Goal: Transaction & Acquisition: Purchase product/service

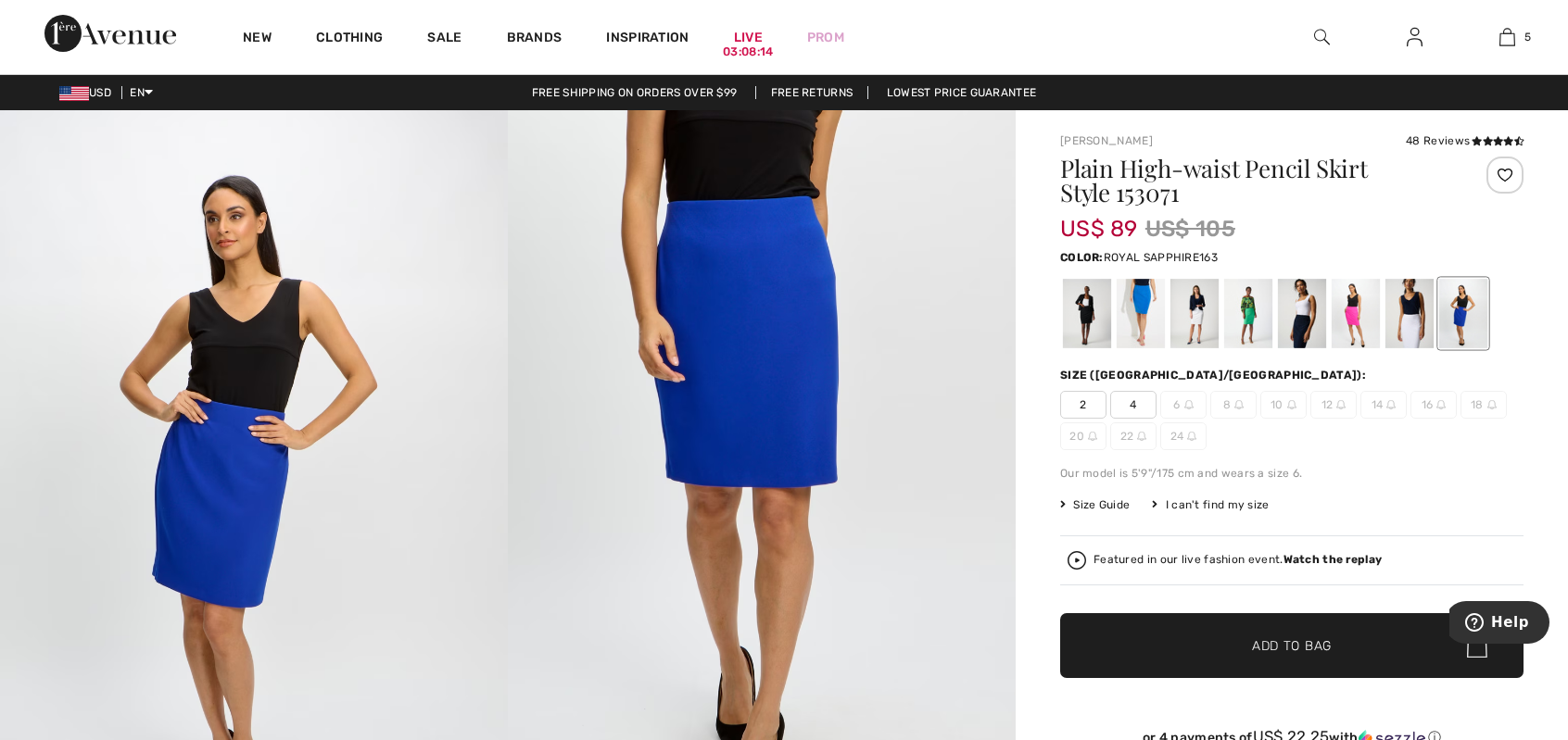
scroll to position [490, 0]
click at [1113, 512] on span "Size Guide" at bounding box center [1095, 504] width 69 height 17
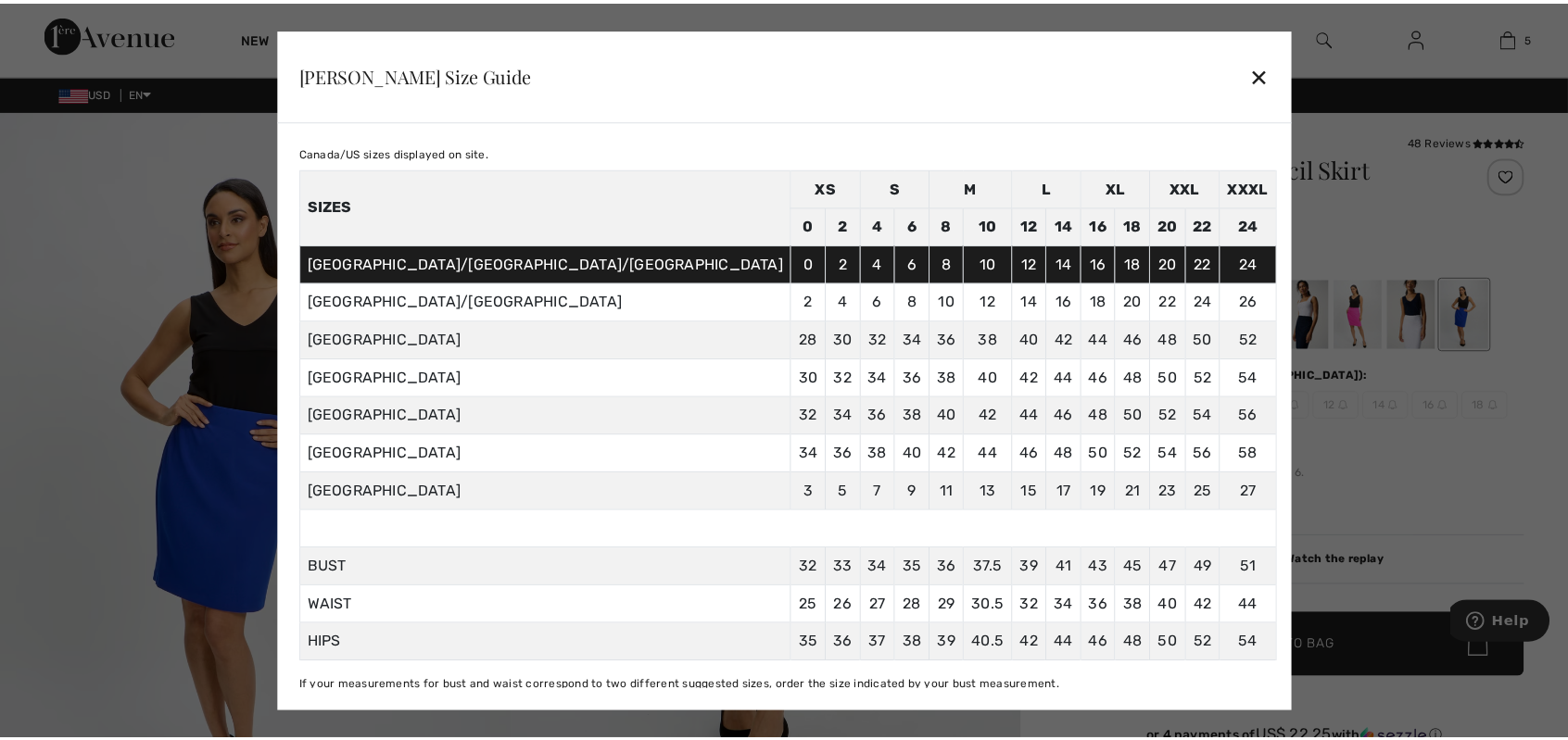
scroll to position [56, 0]
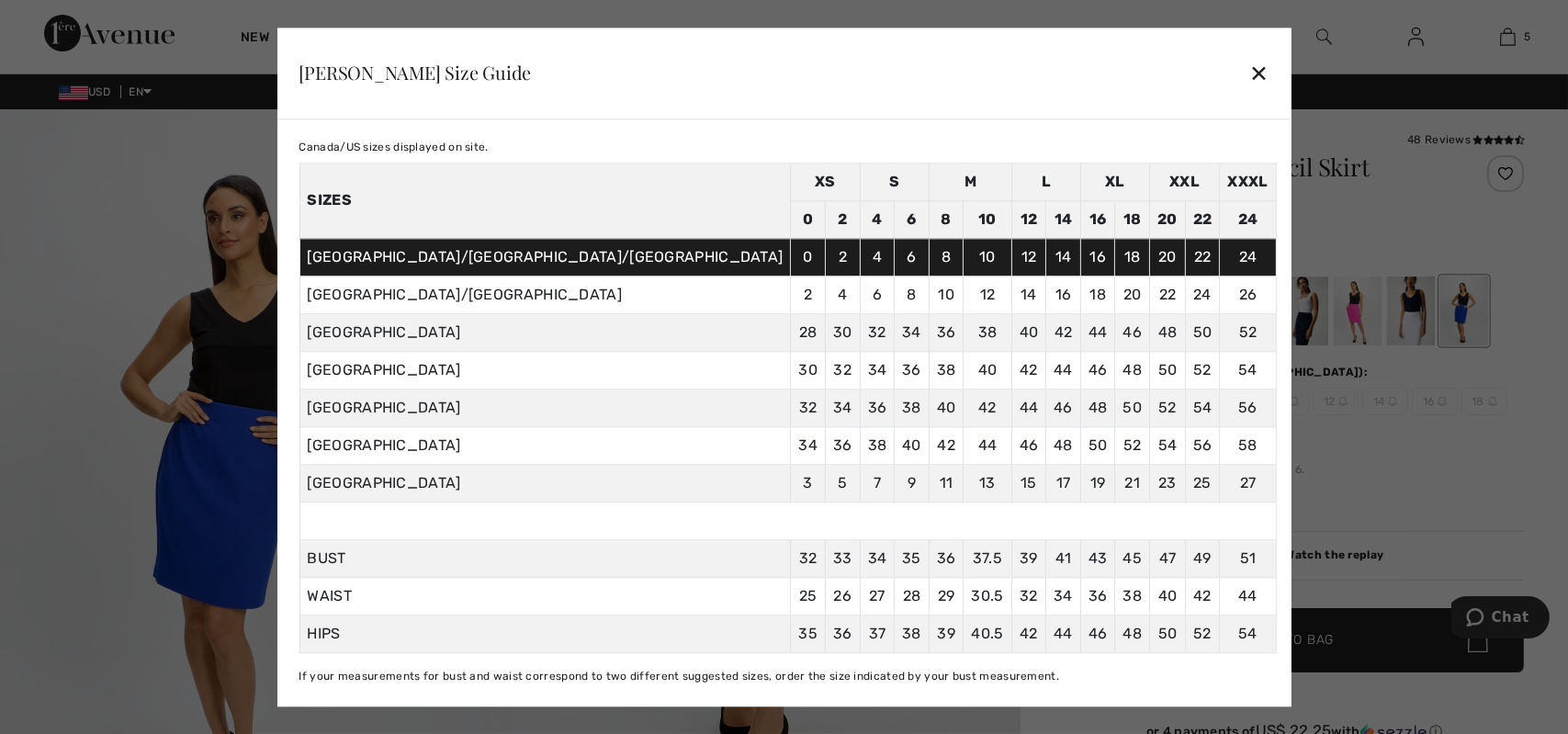
click at [1249, 78] on div "✕" at bounding box center [1259, 73] width 19 height 39
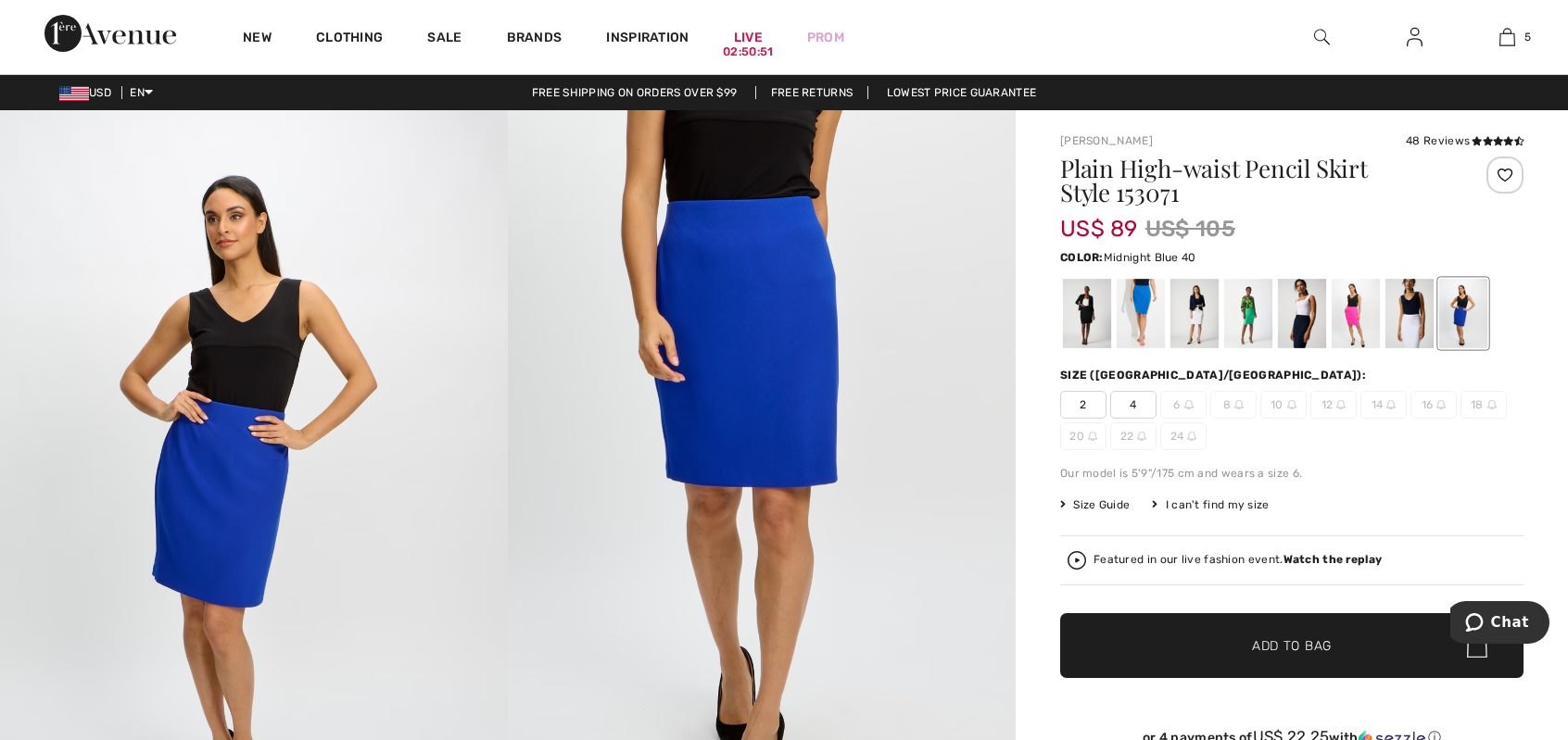
click at [1301, 328] on div at bounding box center [1301, 313] width 48 height 69
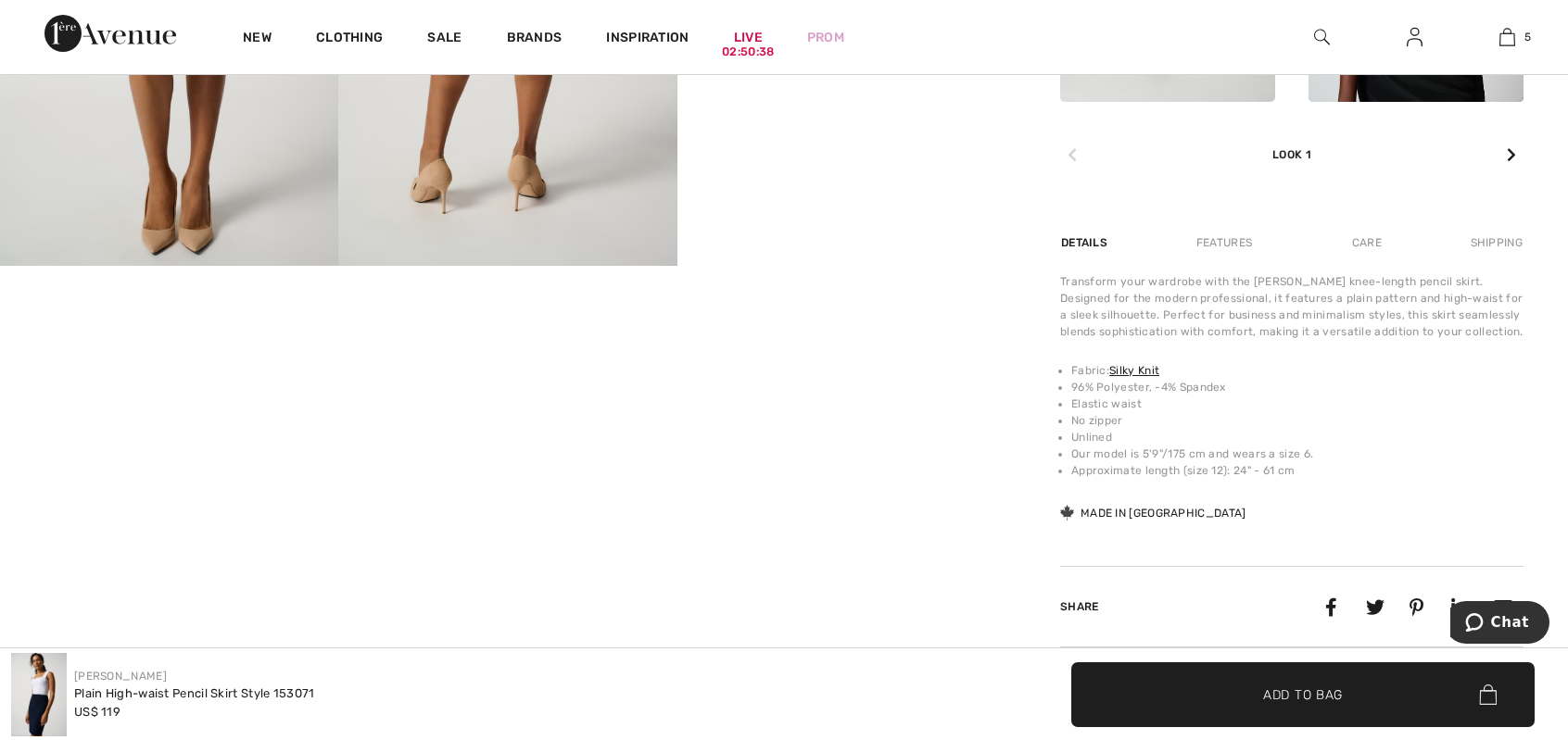
scroll to position [1204, 0]
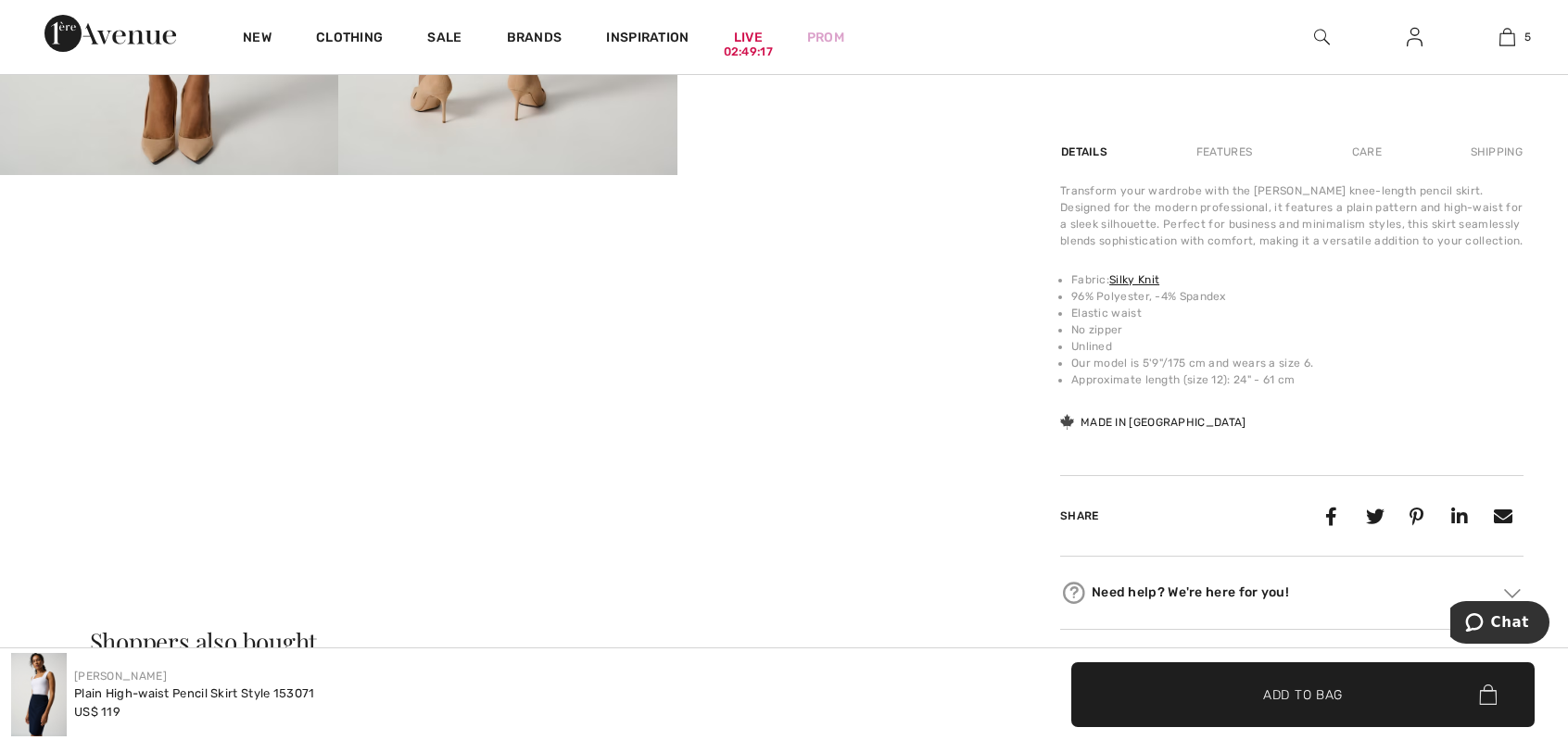
drag, startPoint x: 1390, startPoint y: 289, endPoint x: 1379, endPoint y: 281, distance: 13.6
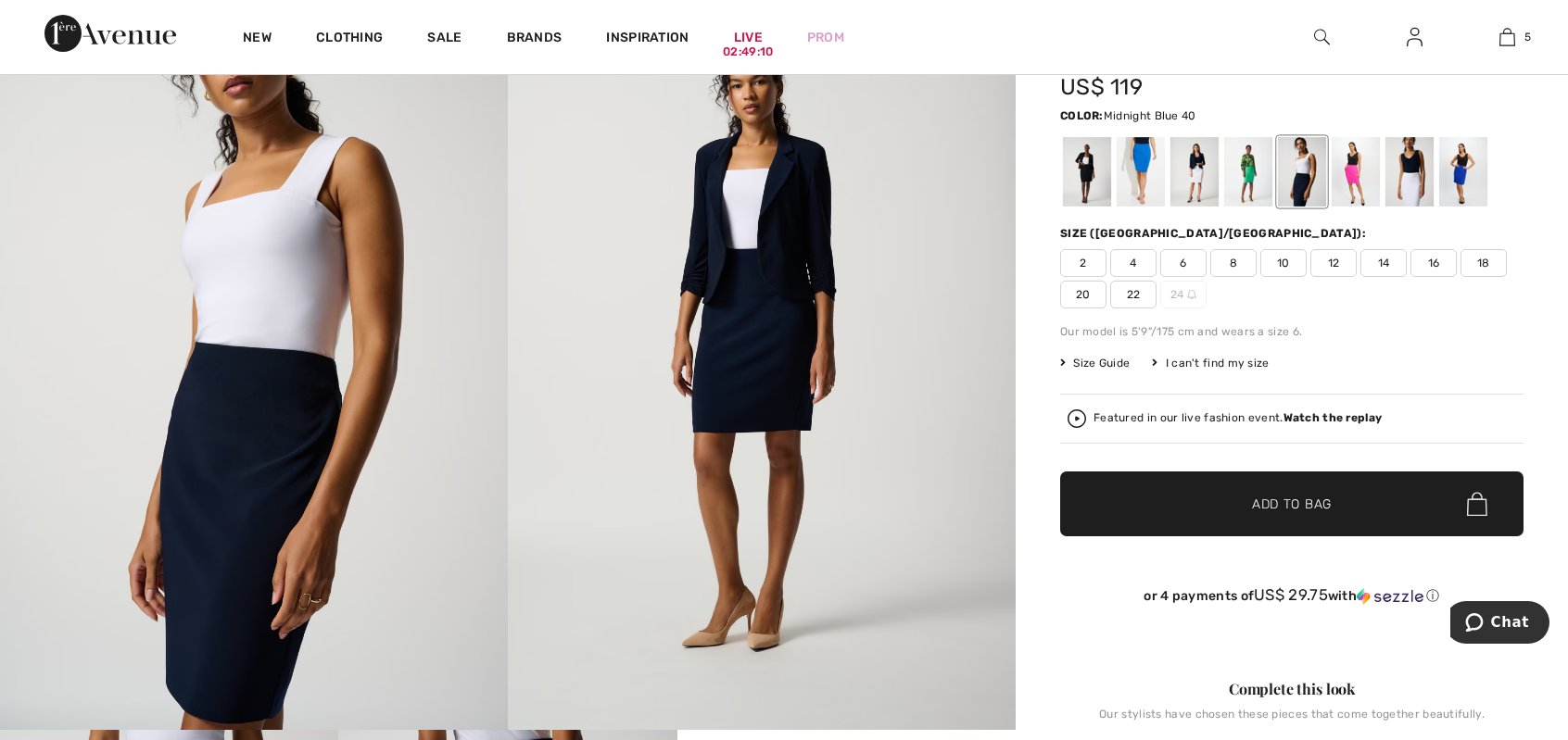
scroll to position [141, 0]
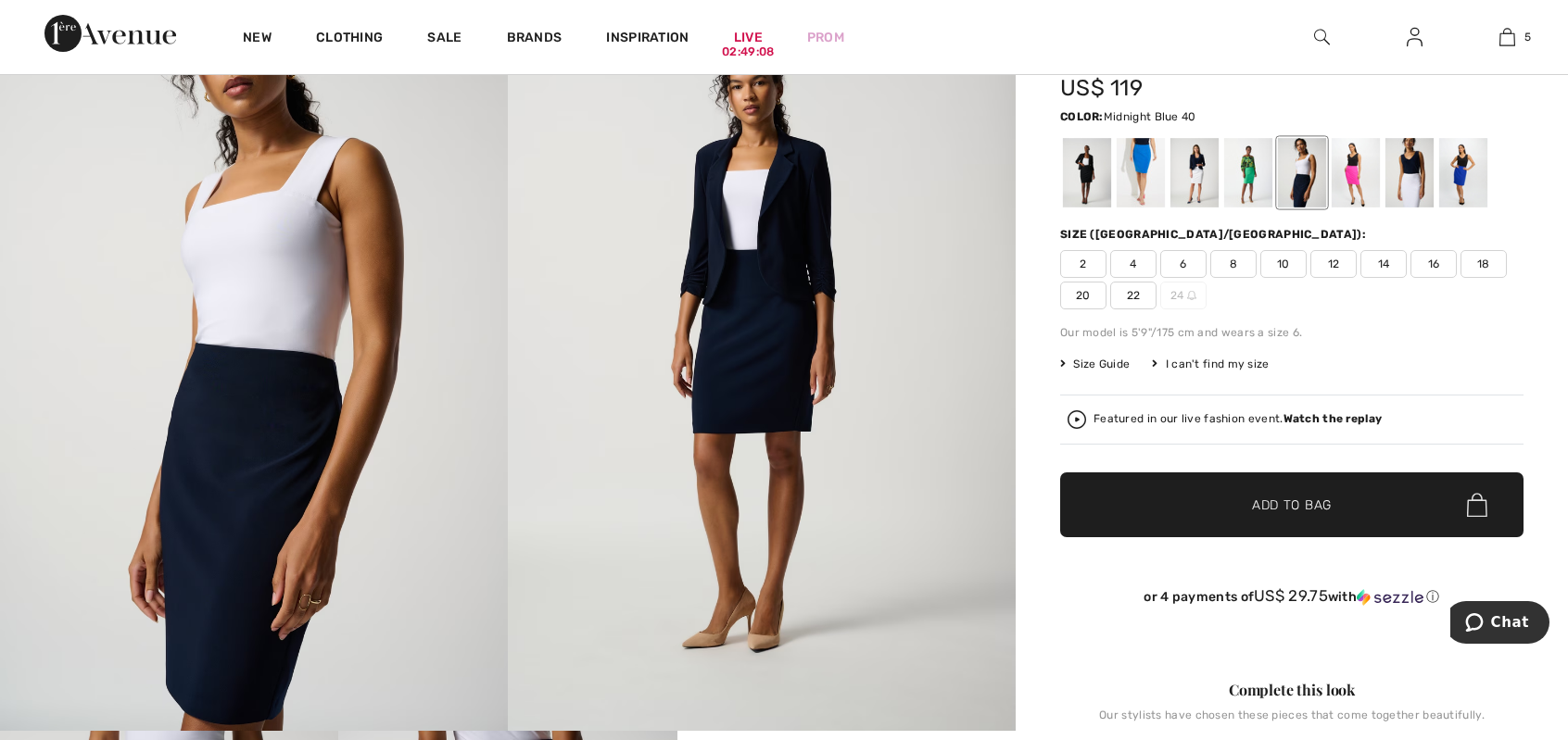
click at [1090, 263] on span "2" at bounding box center [1084, 264] width 47 height 28
click at [1310, 173] on div at bounding box center [1301, 172] width 48 height 69
click at [1185, 501] on span "✔ Added to Bag Add to Bag" at bounding box center [1292, 504] width 464 height 65
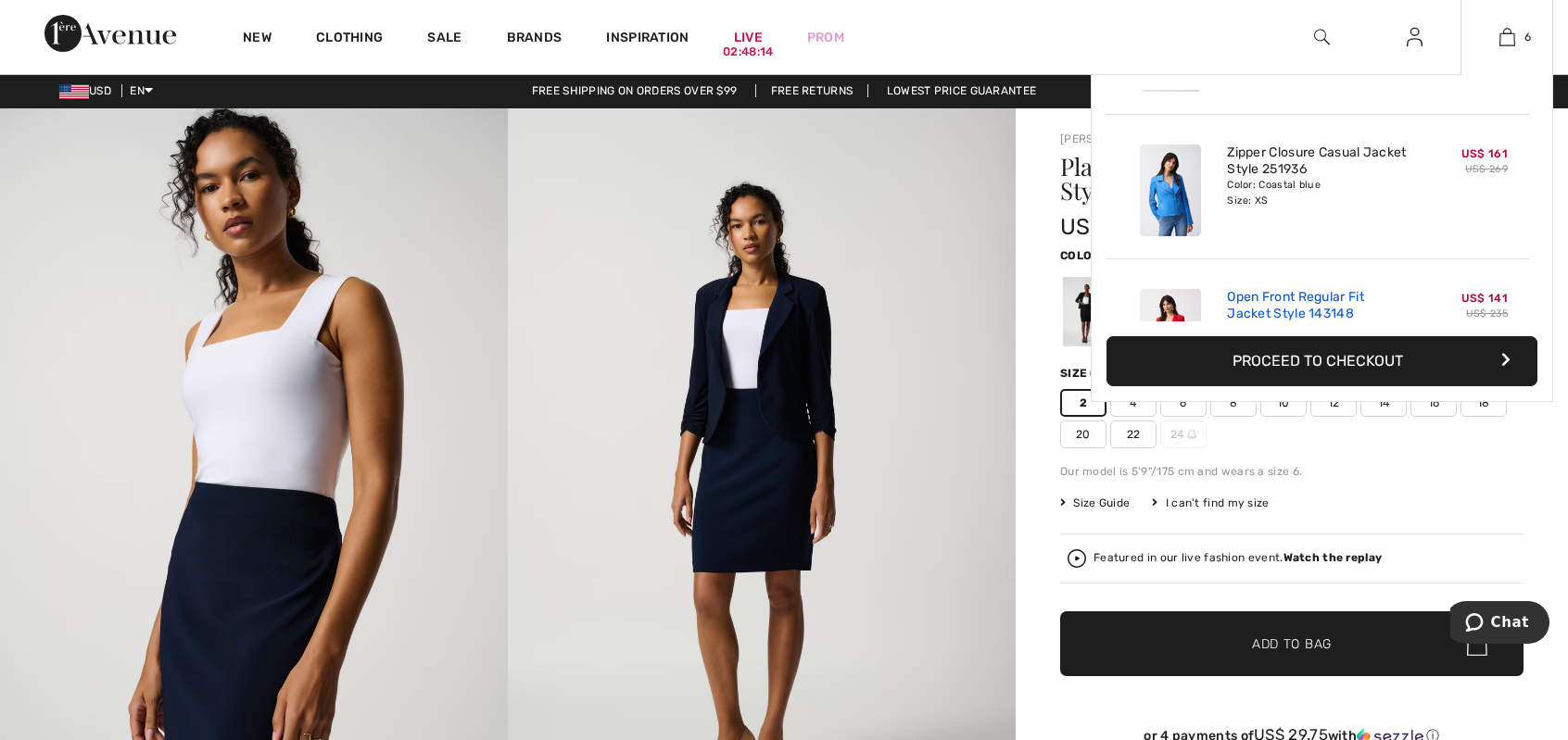
scroll to position [2, 0]
click at [1290, 354] on button "Proceed to Checkout" at bounding box center [1322, 360] width 431 height 50
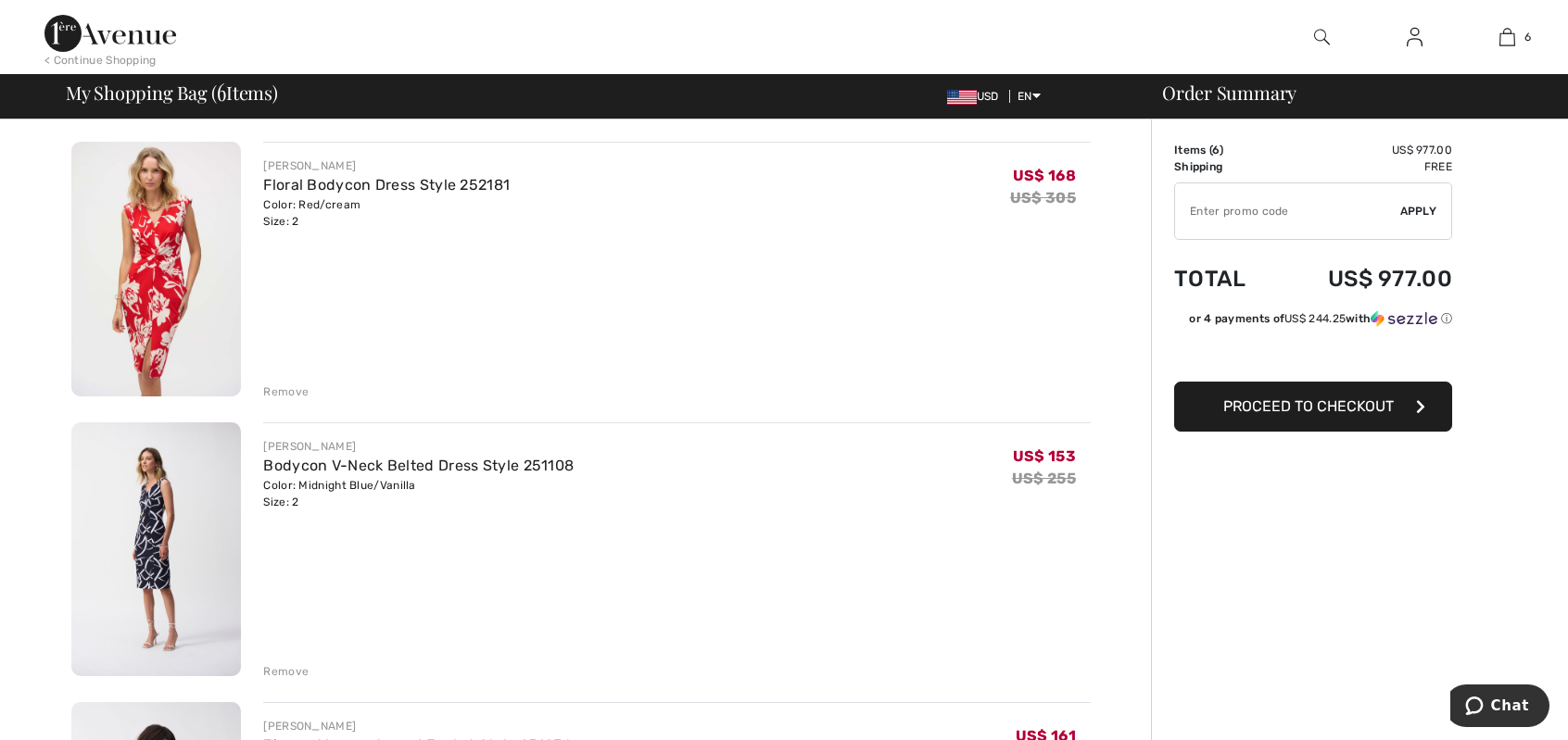
scroll to position [128, 0]
click at [145, 279] on img at bounding box center [156, 272] width 169 height 255
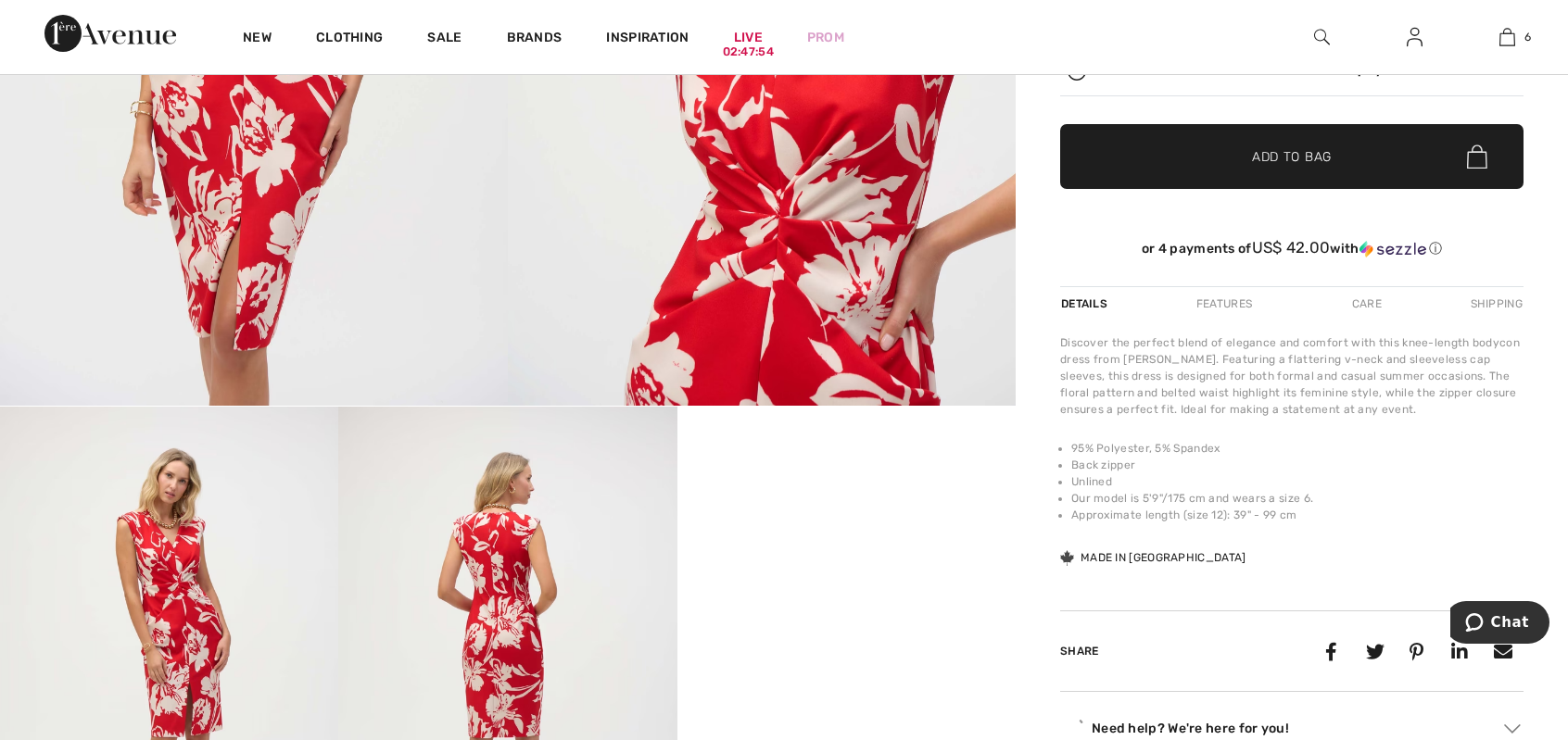
scroll to position [556, 0]
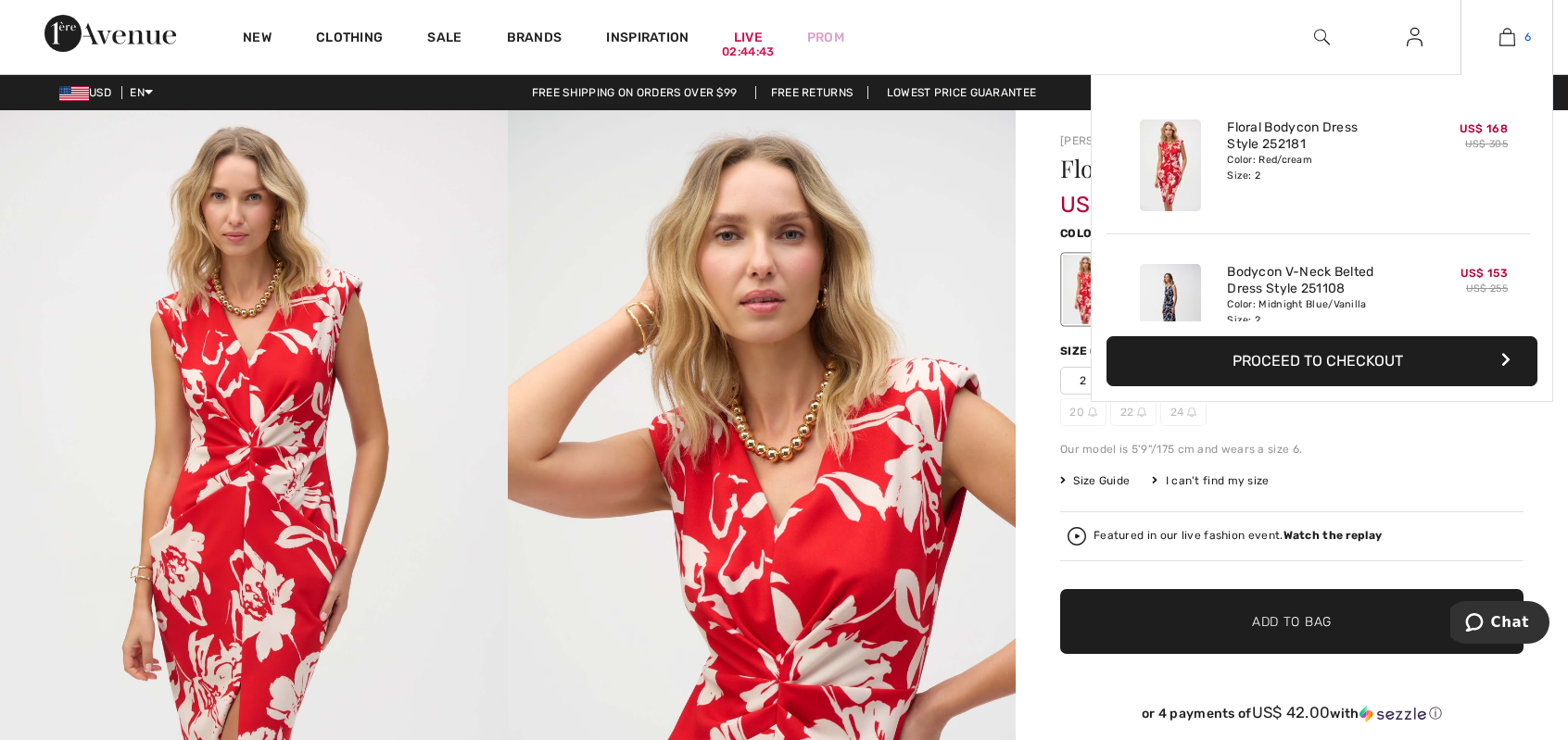
click at [1508, 37] on img at bounding box center [1508, 37] width 16 height 22
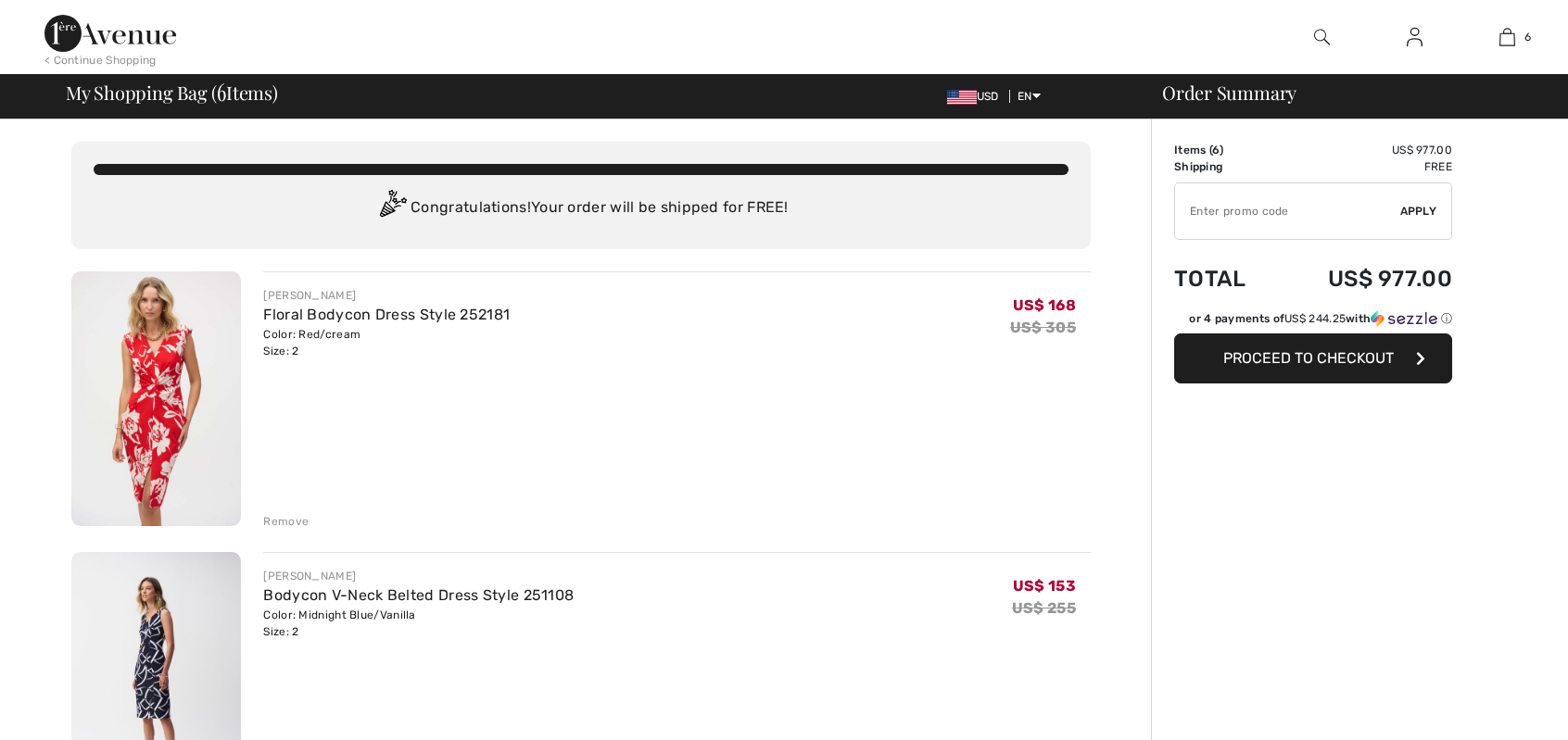
click at [159, 648] on img at bounding box center [156, 680] width 169 height 255
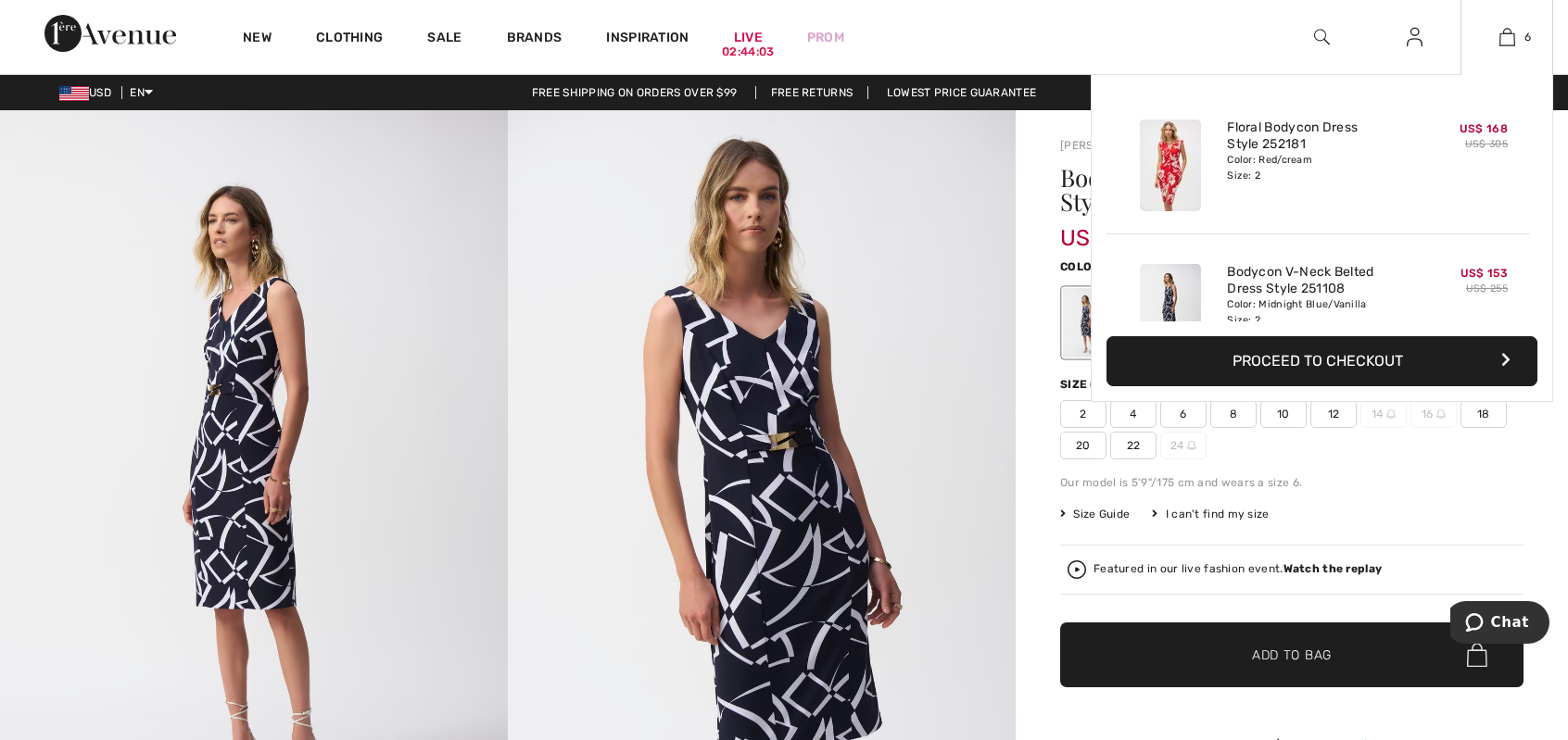
click at [1176, 162] on img at bounding box center [1171, 166] width 61 height 92
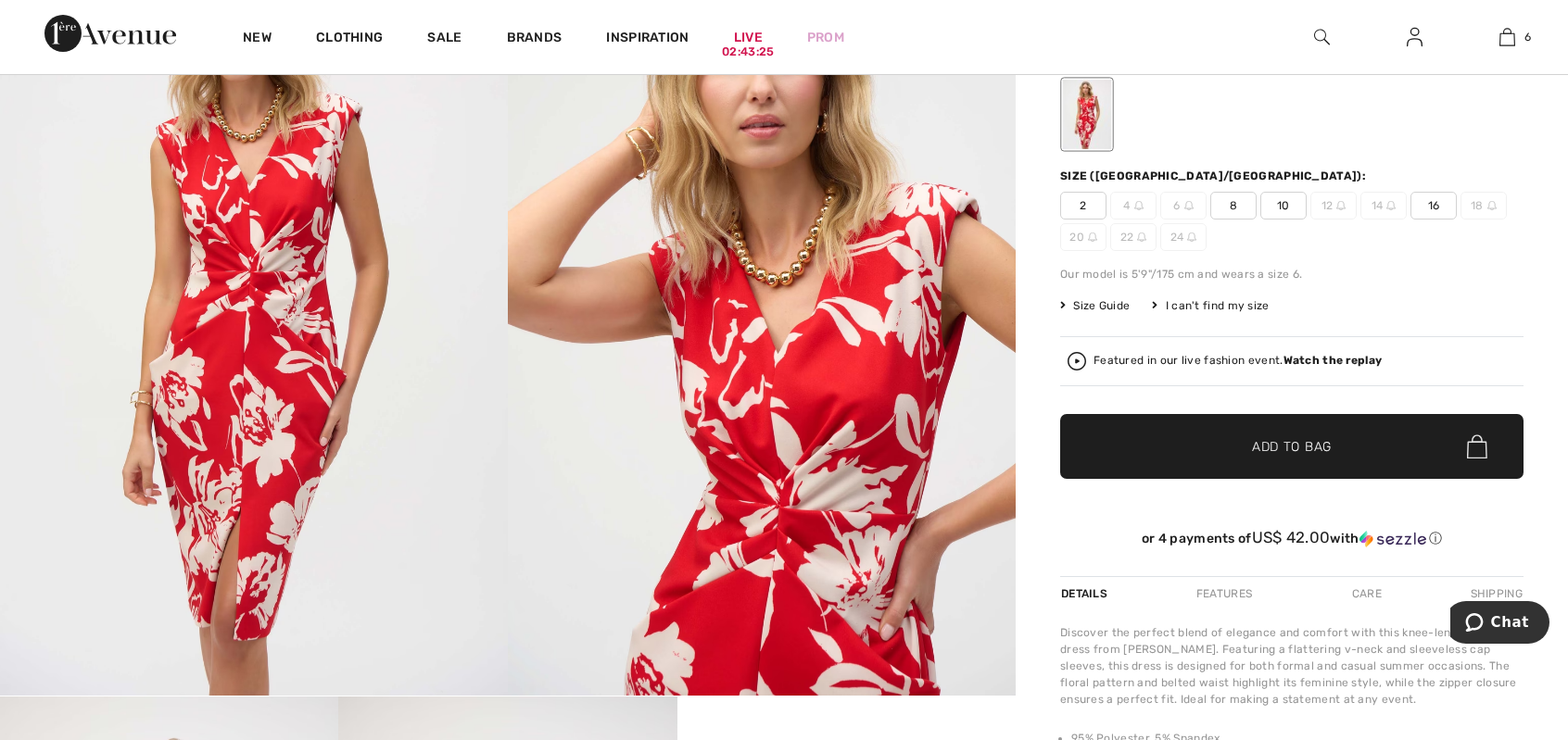
scroll to position [217, 0]
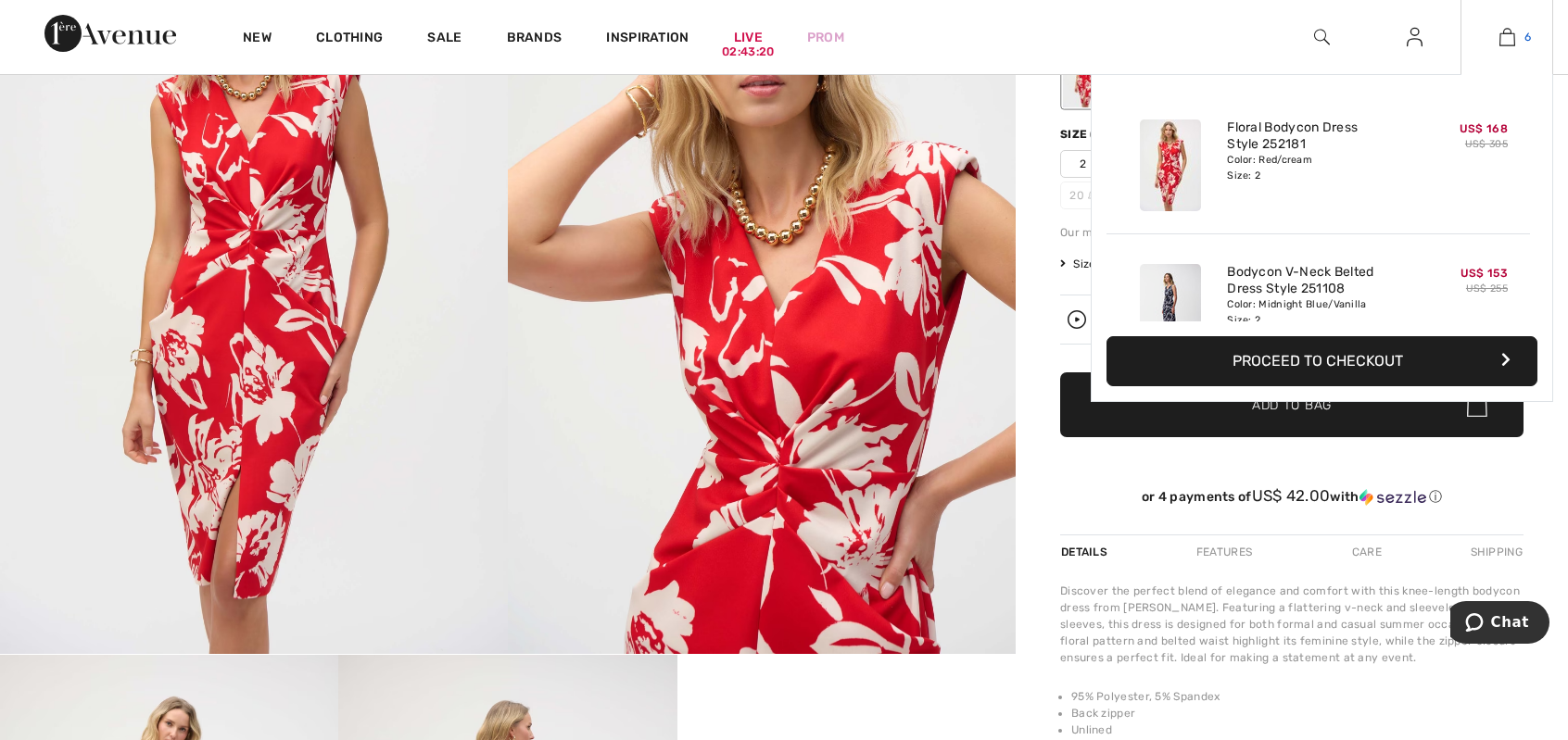
click at [1500, 41] on img at bounding box center [1508, 37] width 16 height 22
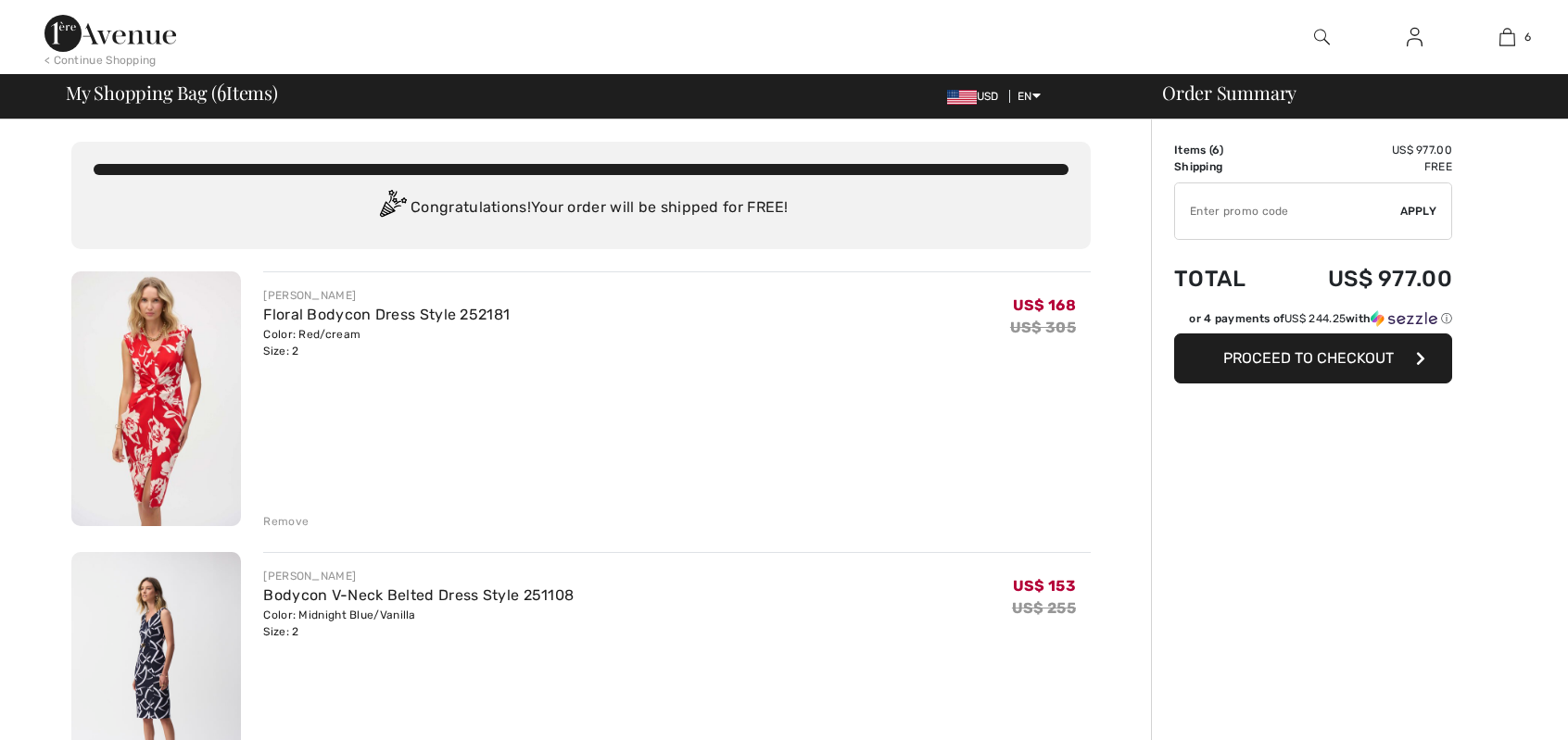
click at [105, 658] on img at bounding box center [156, 680] width 169 height 255
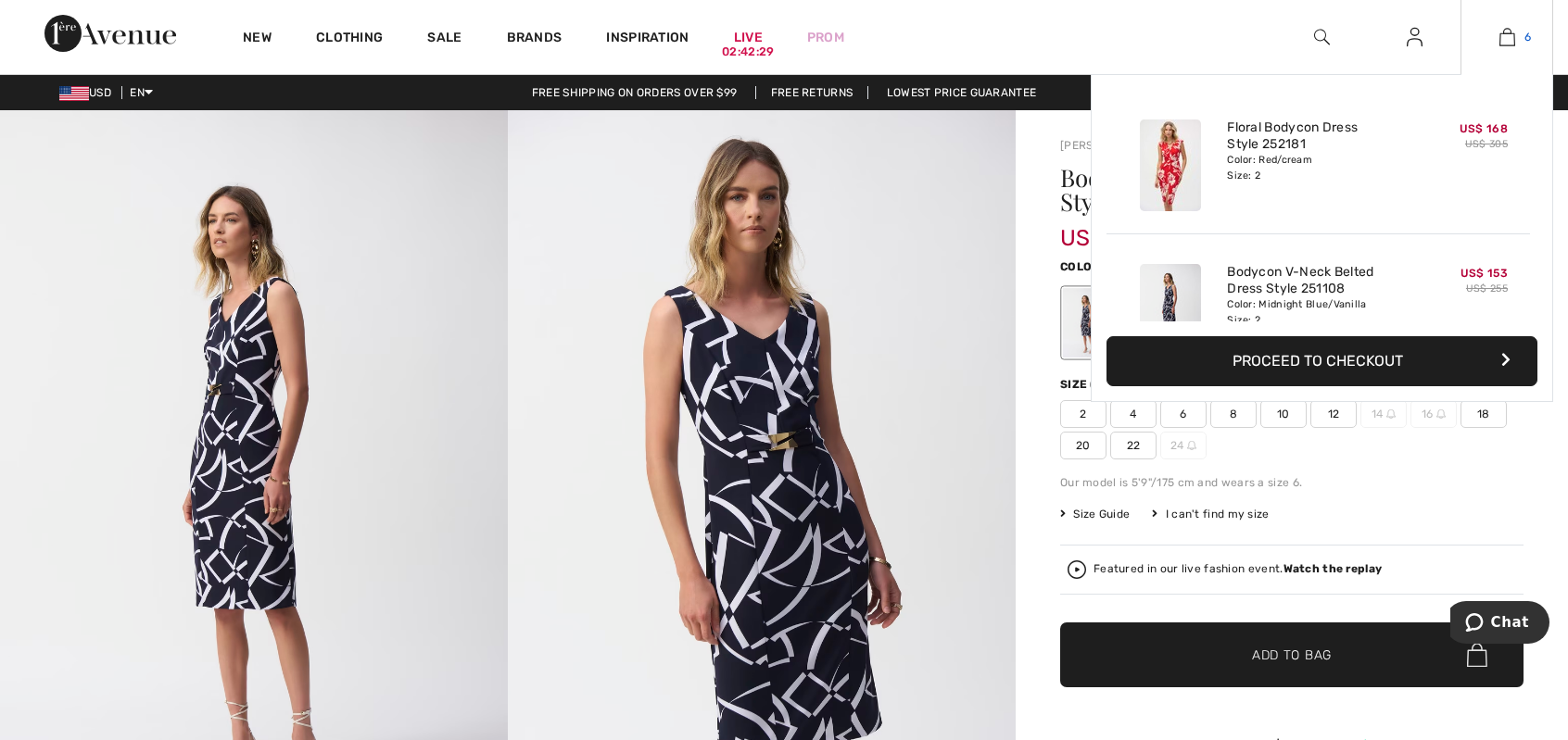
click at [1505, 38] on img at bounding box center [1508, 37] width 16 height 22
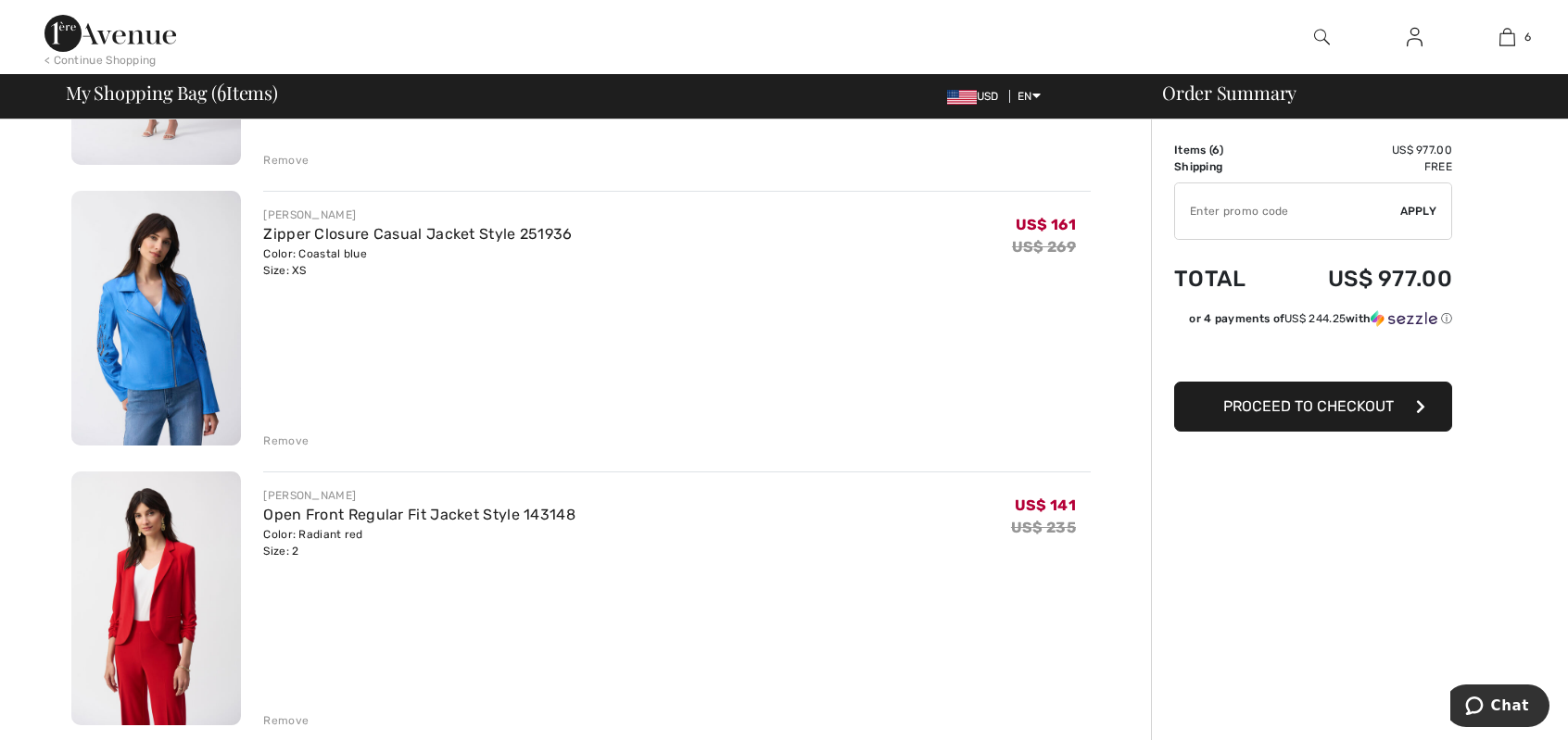
scroll to position [648, 0]
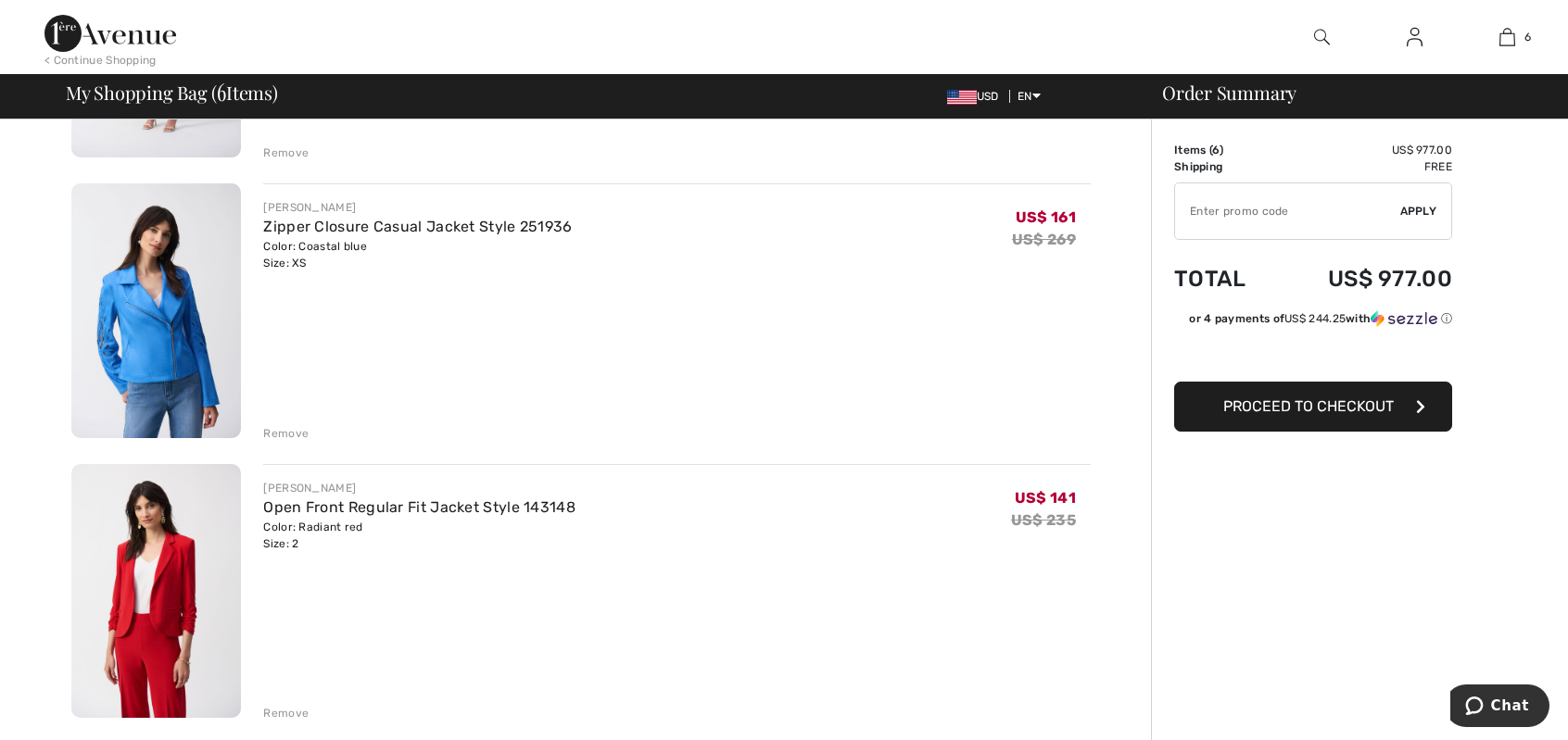
click at [172, 367] on img at bounding box center [156, 311] width 169 height 255
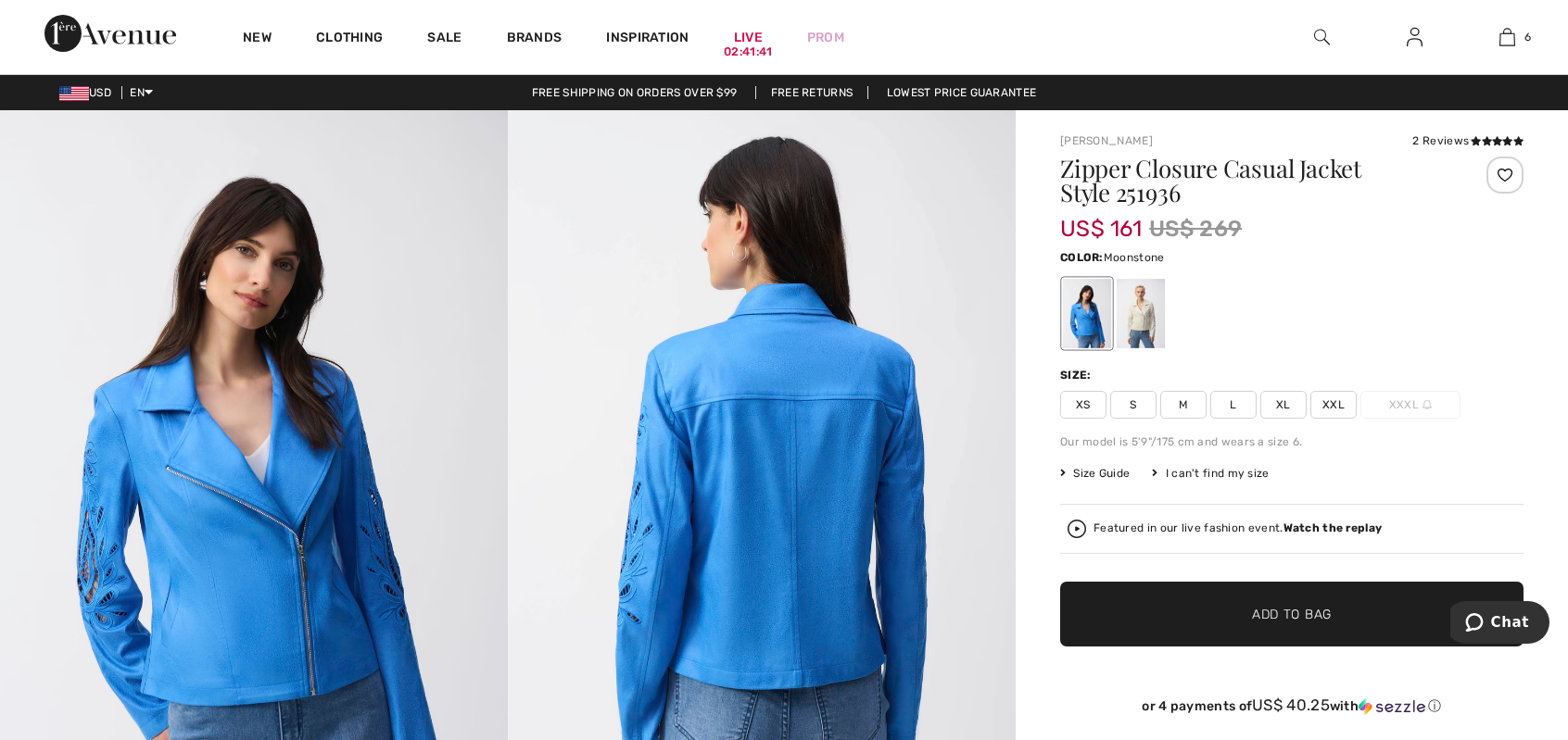
click at [1149, 316] on div at bounding box center [1140, 313] width 48 height 69
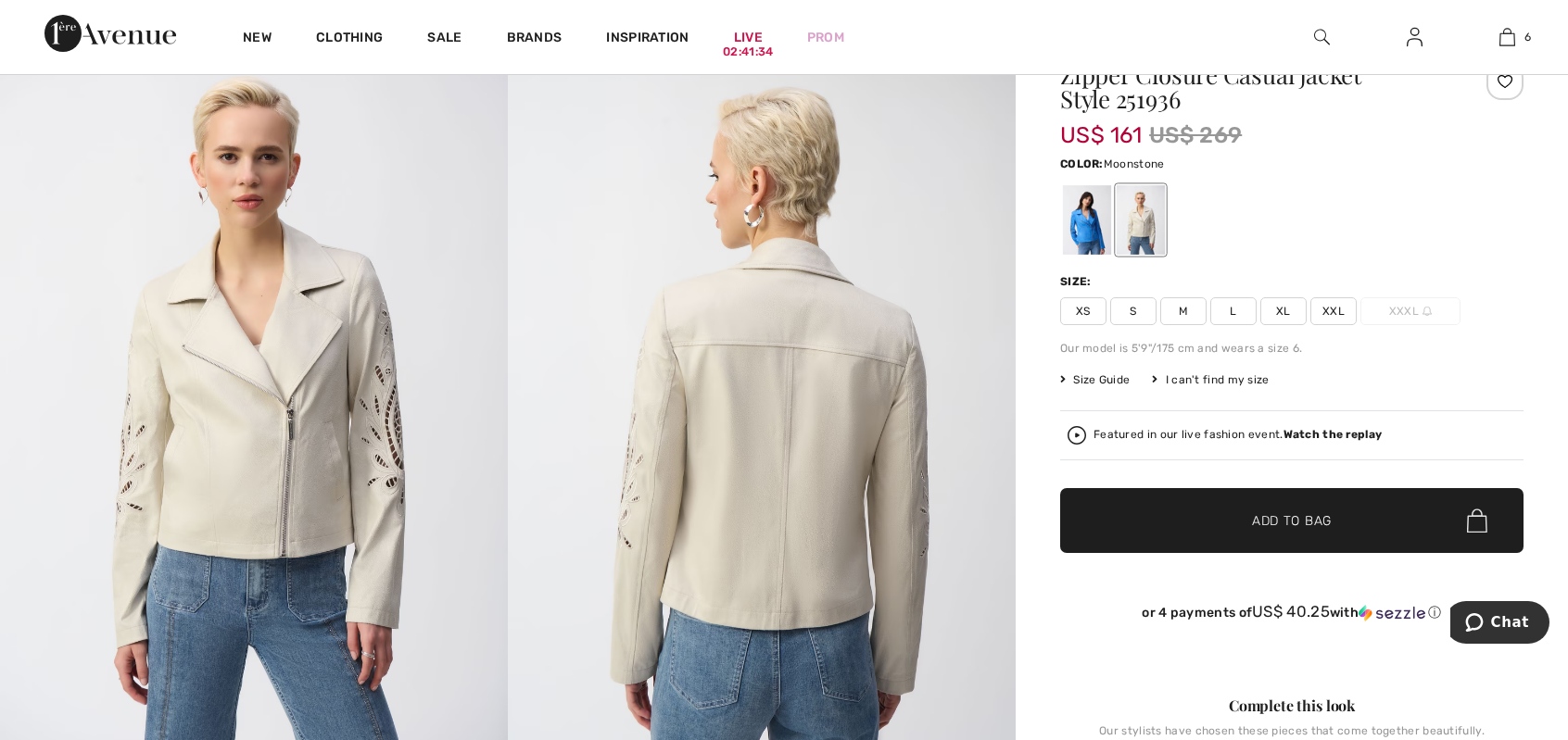
scroll to position [92, 0]
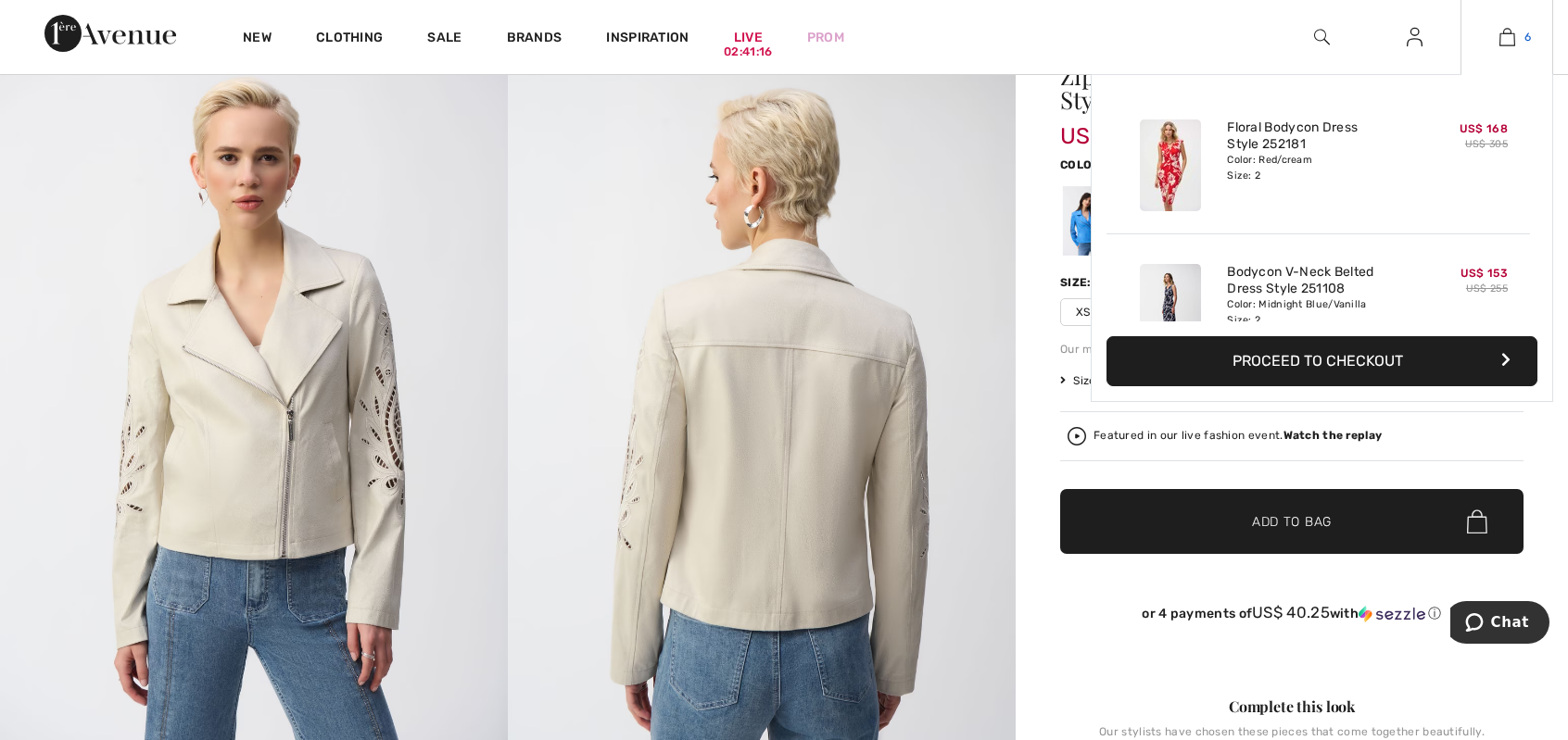
click at [1509, 43] on img at bounding box center [1508, 37] width 16 height 22
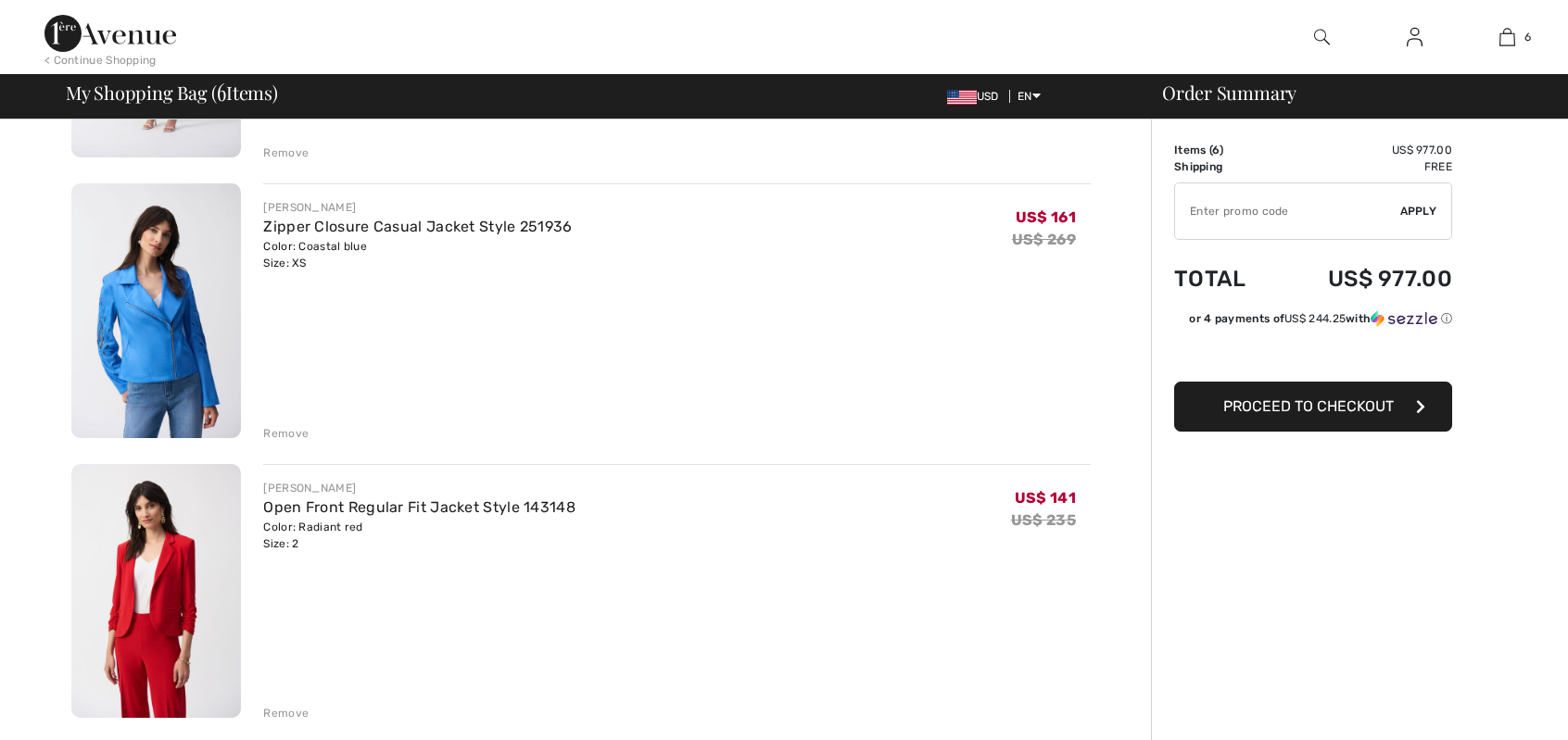
scroll to position [463, 0]
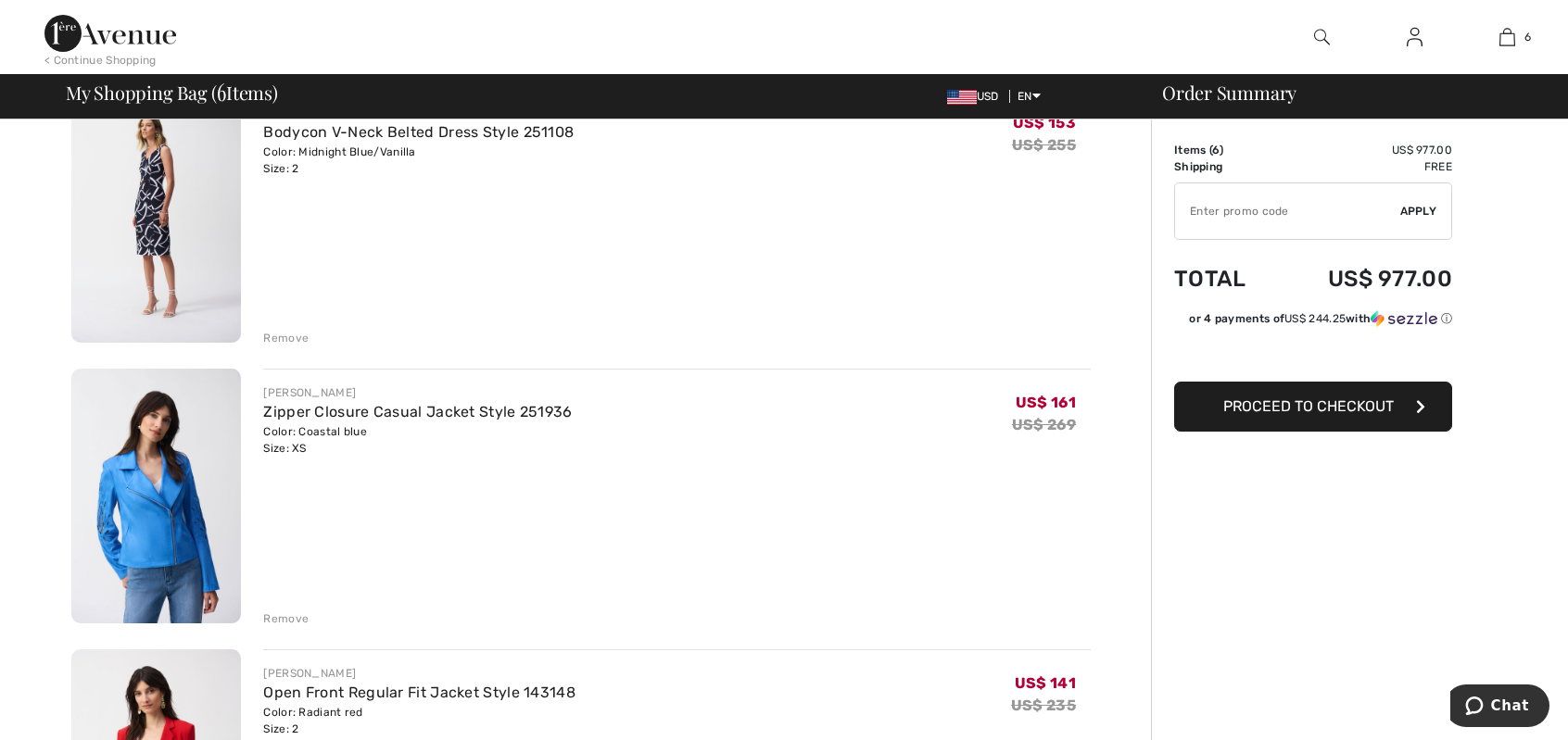
click at [281, 615] on div "Remove" at bounding box center [285, 618] width 46 height 17
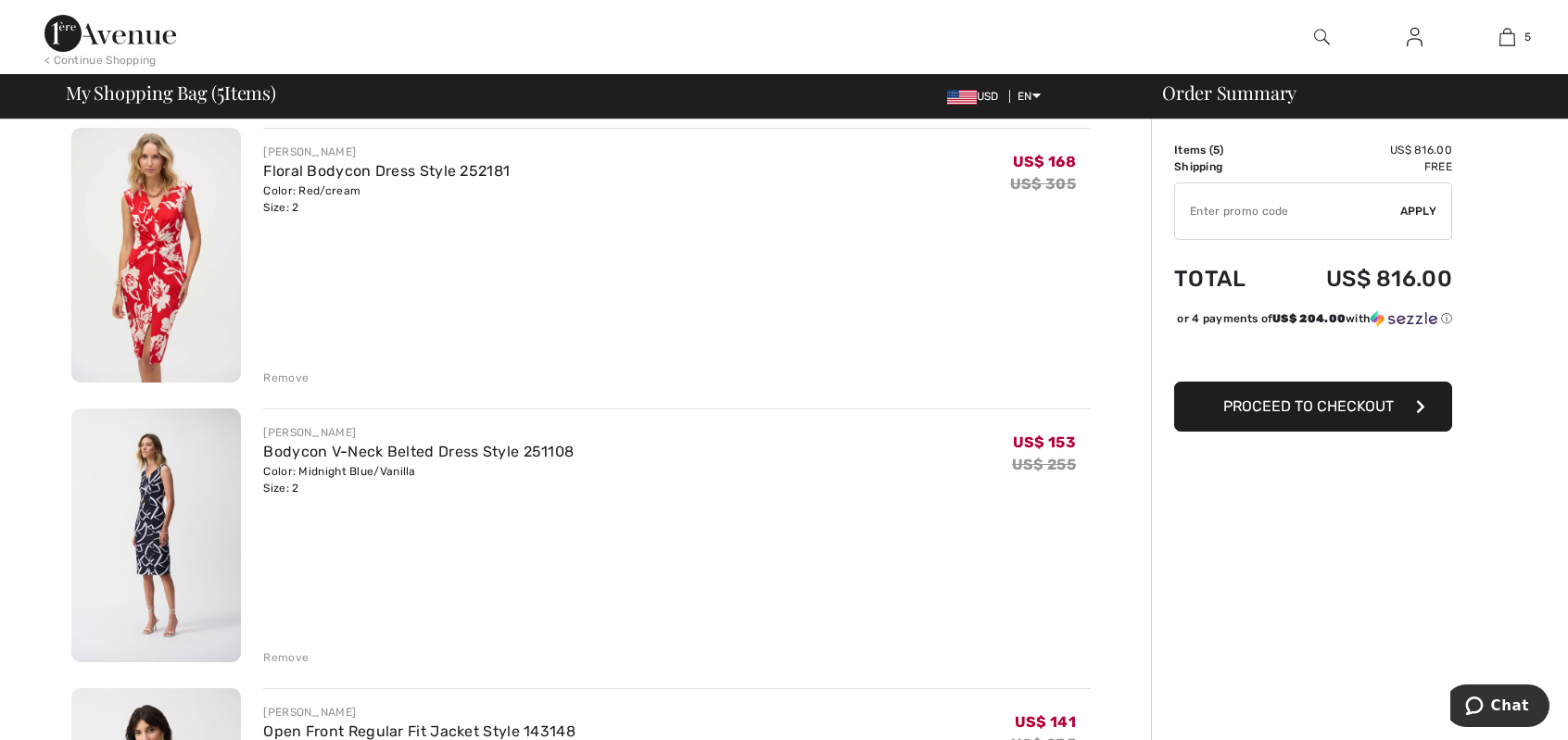
scroll to position [0, 0]
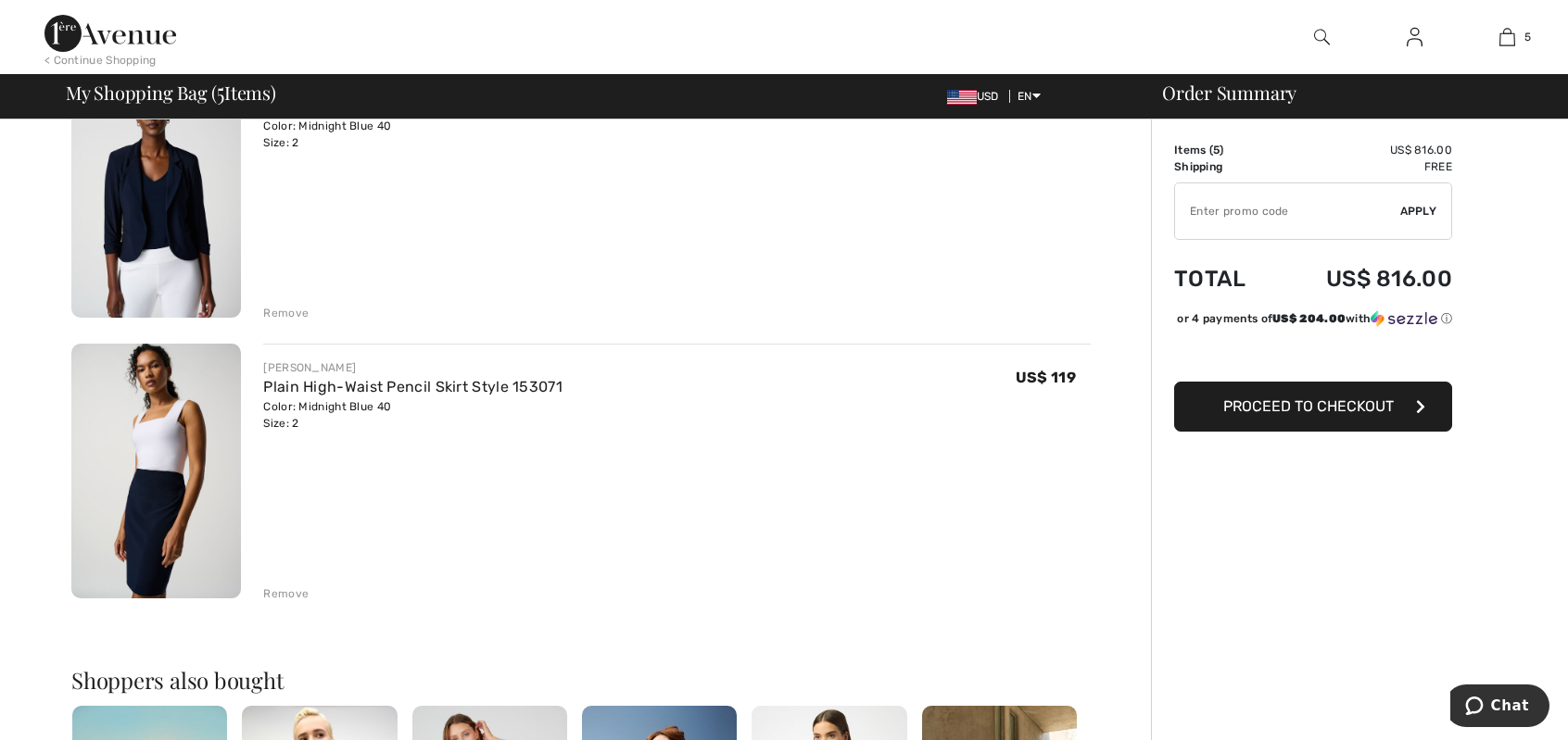
scroll to position [1204, 0]
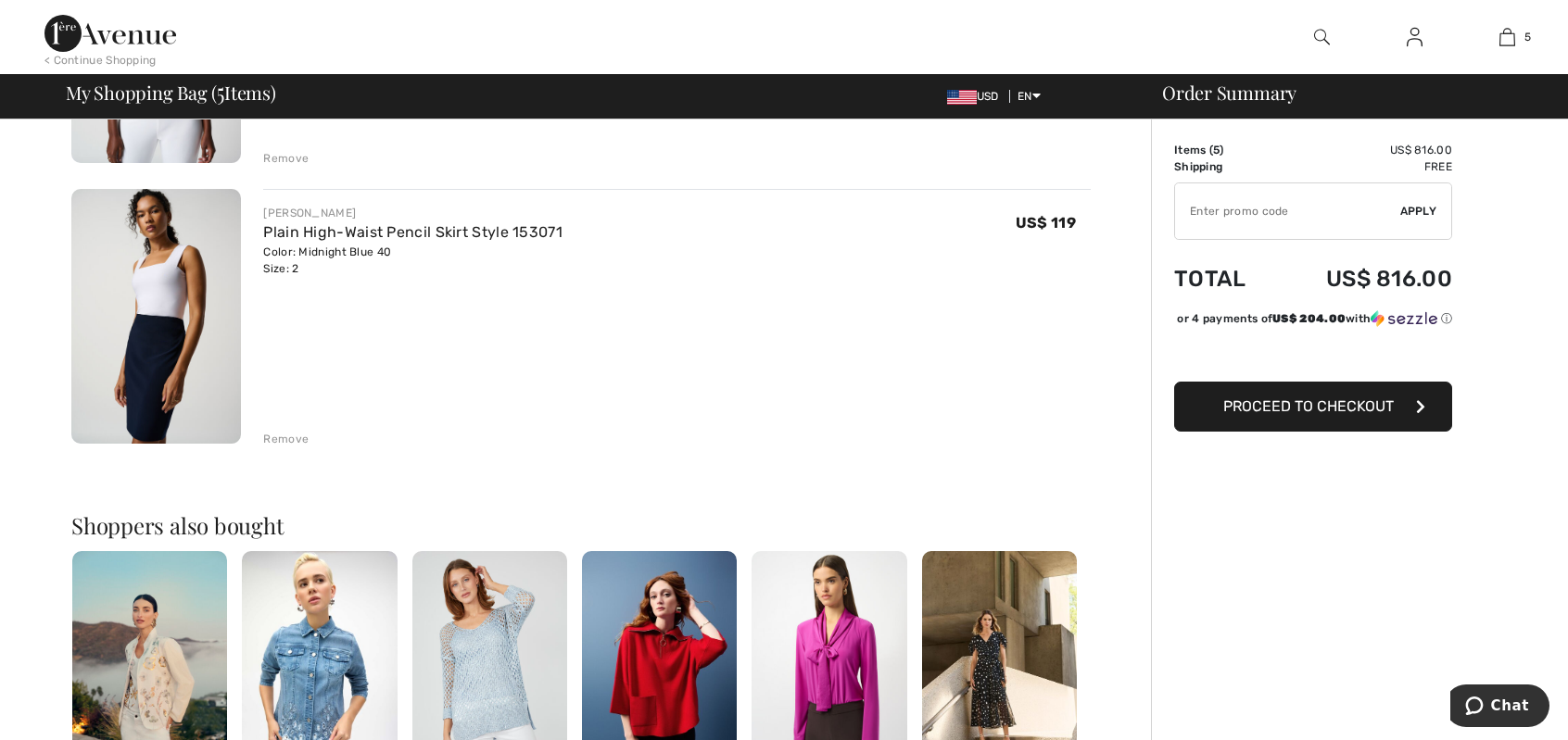
type input "NEW15"
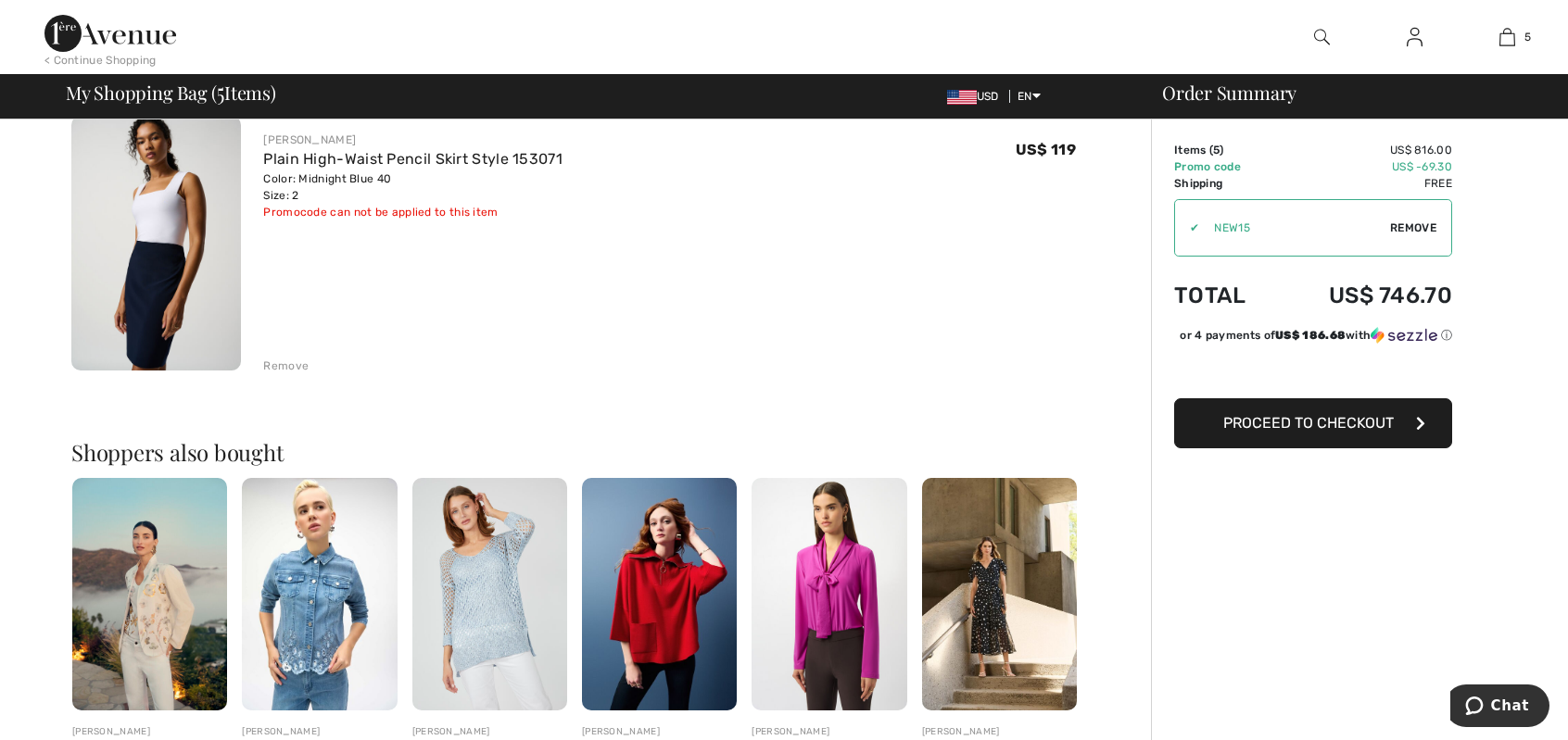
scroll to position [1297, 0]
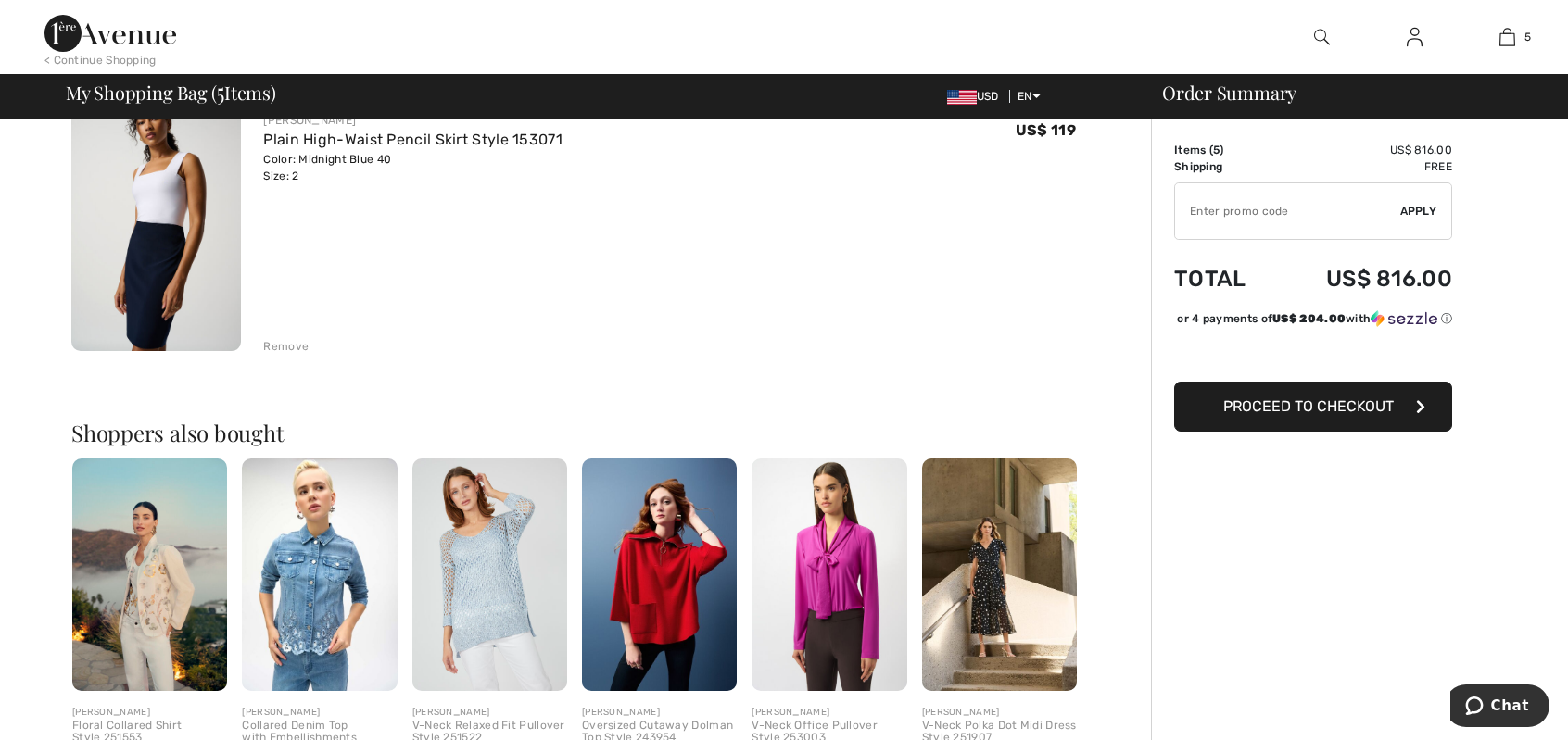
type input "FREEXPRESS"
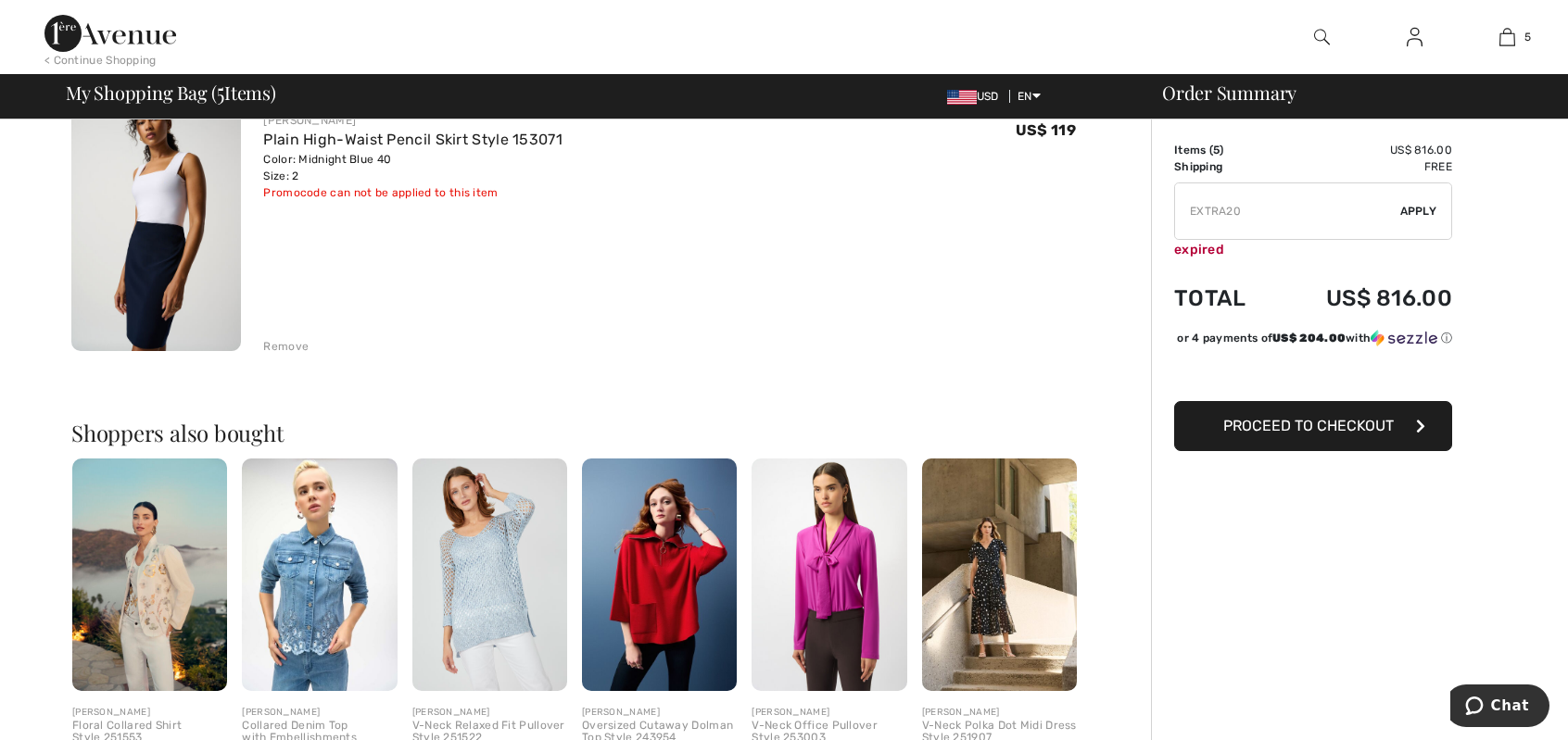
type input "NEW10"
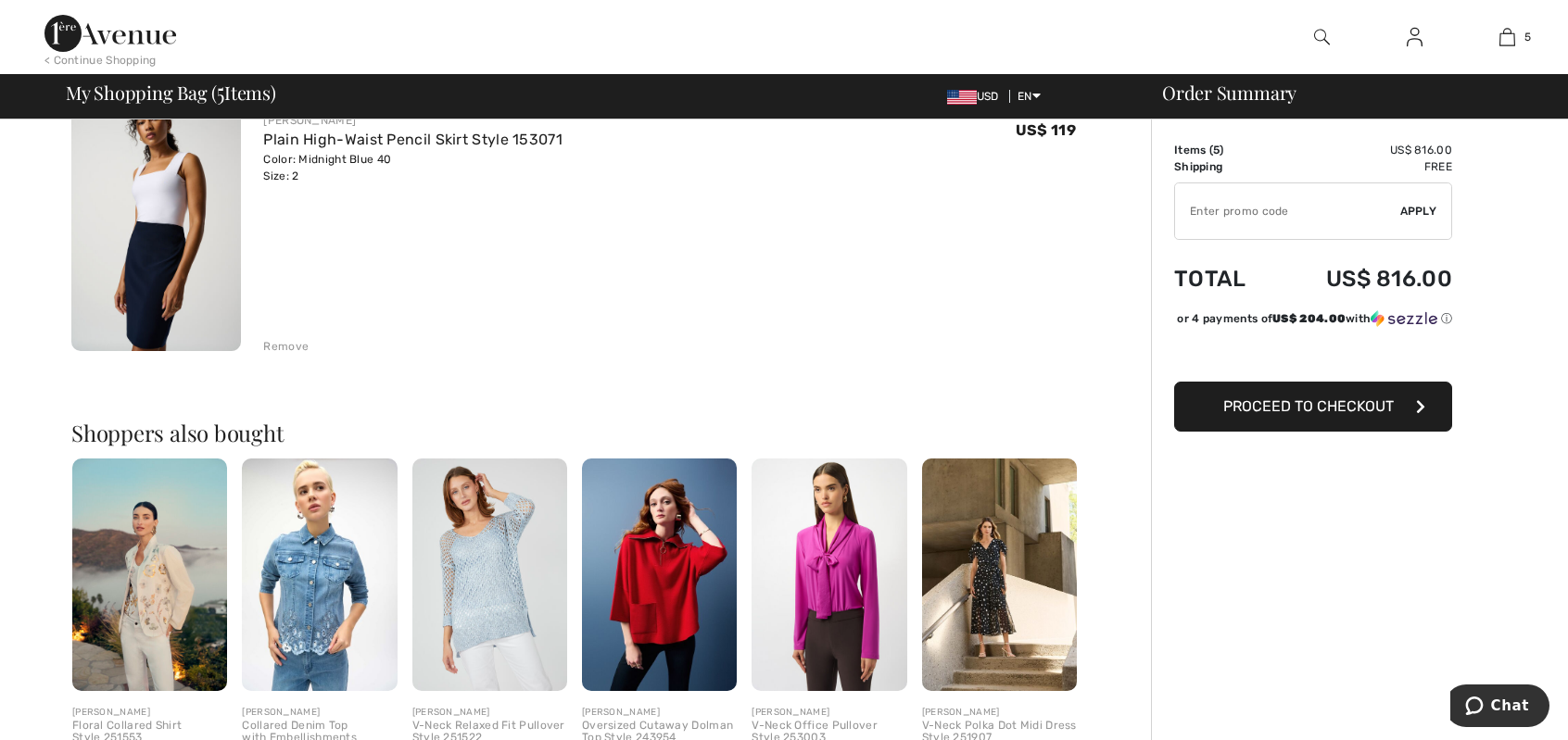
type input "FREEGIFT"
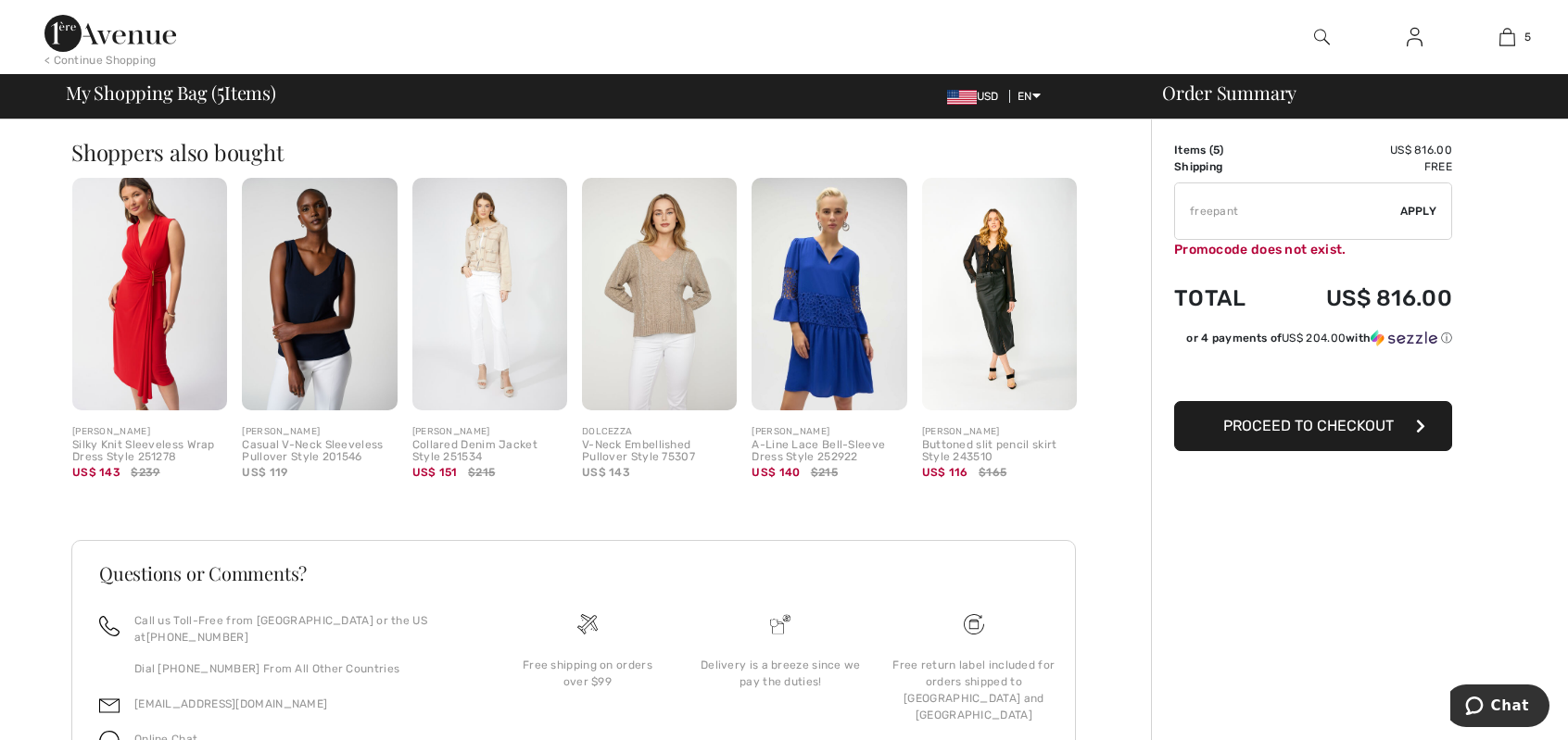
type input "FREEPANT"
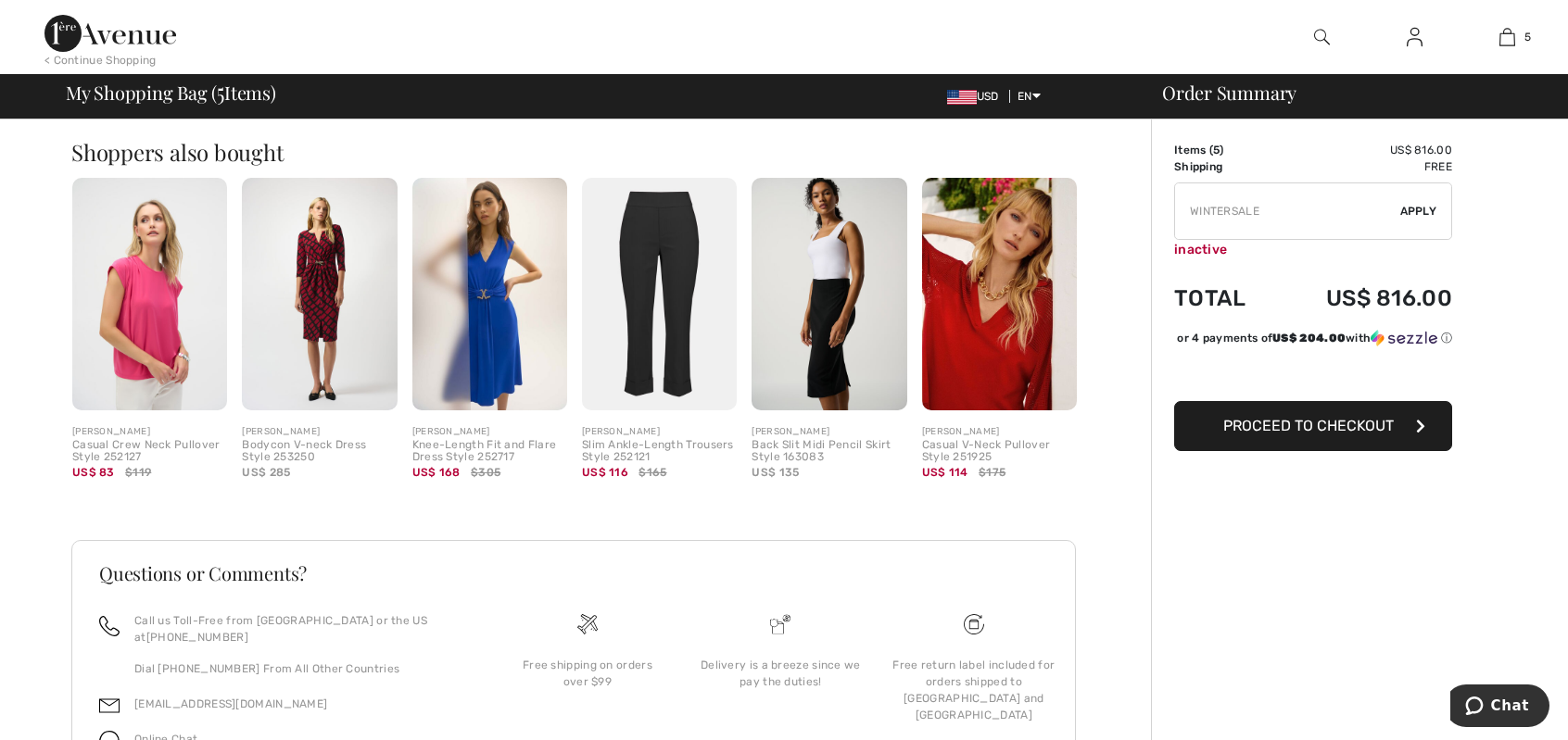
type input "MAMA"
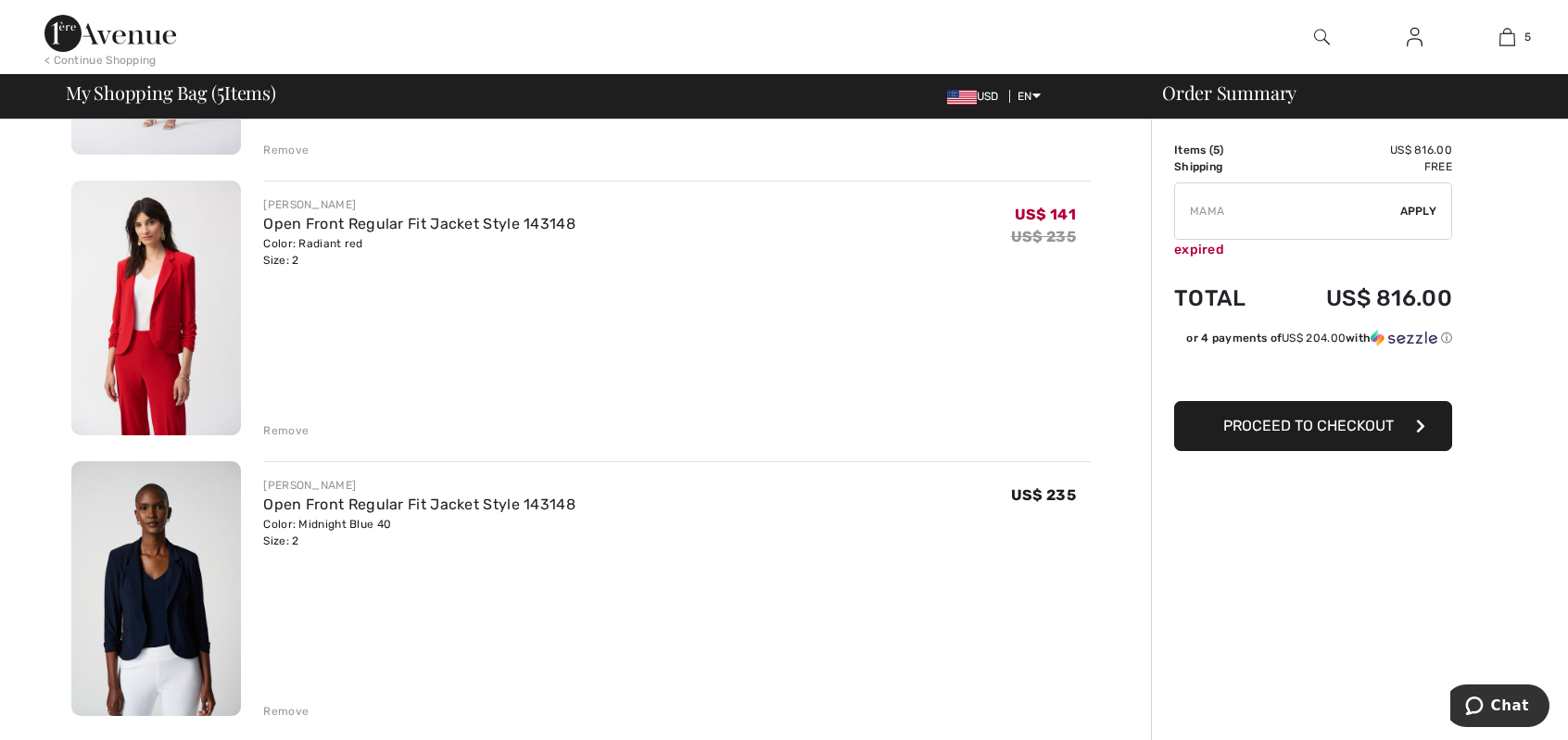
scroll to position [559, 0]
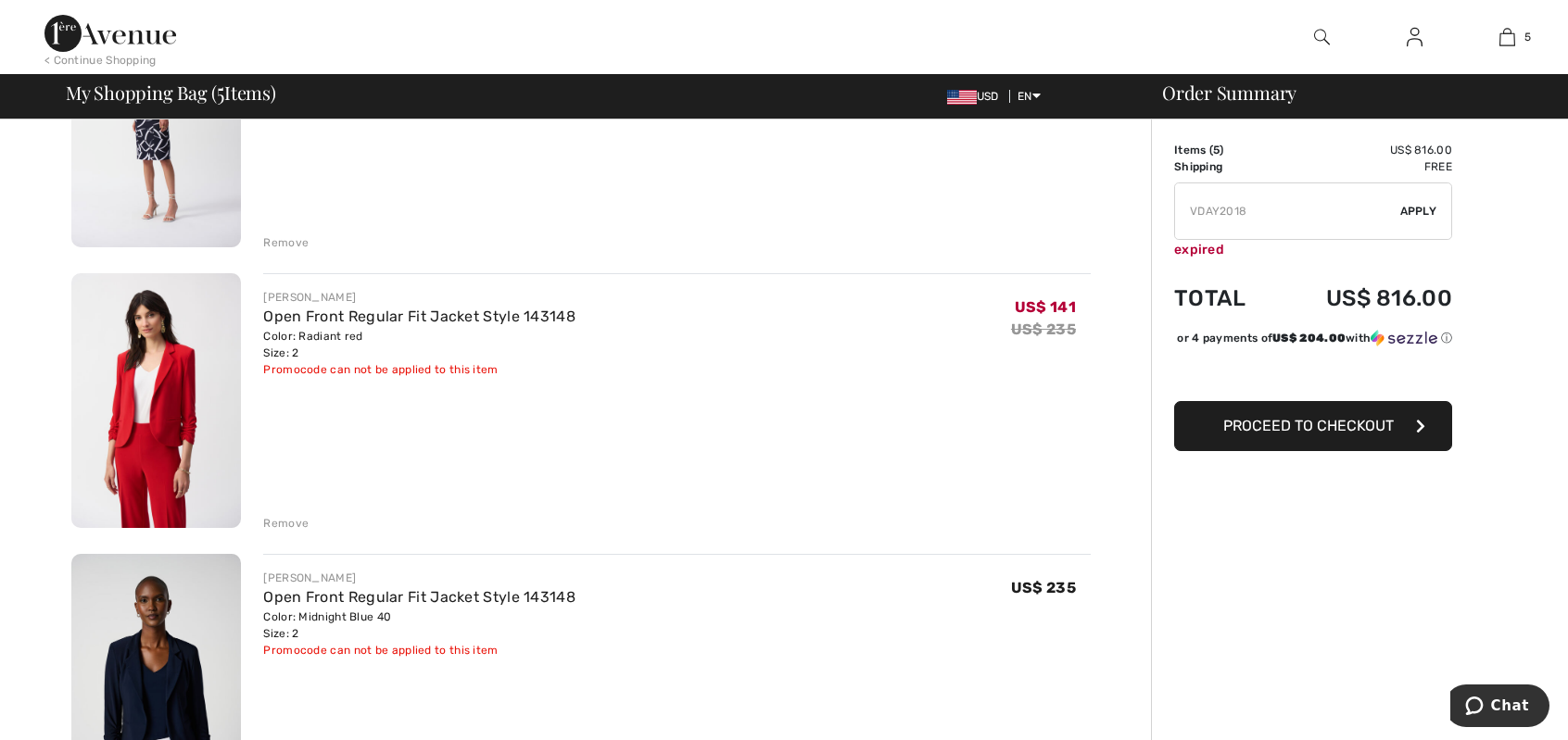
type input "NEW15"
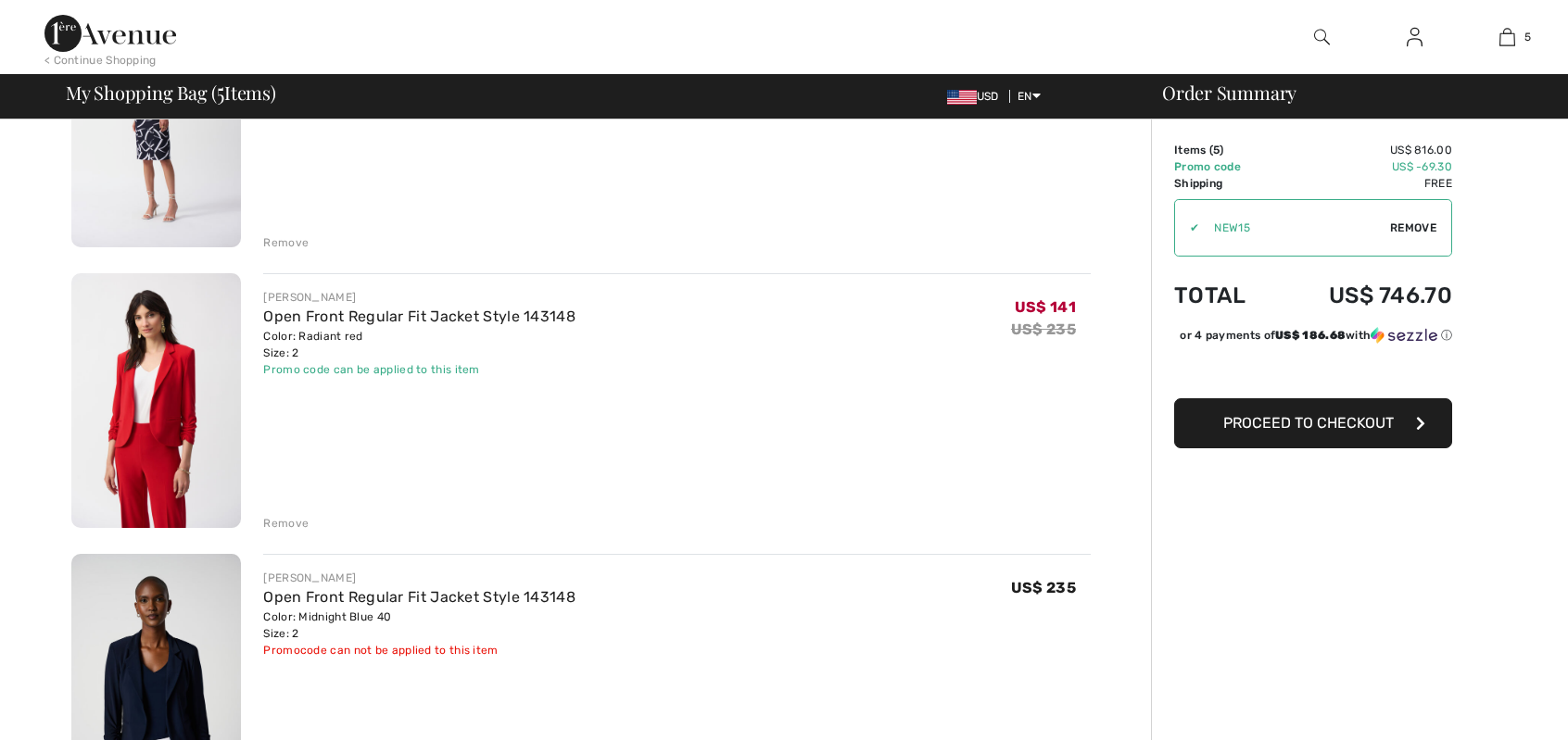
scroll to position [0, 0]
